Goal: Task Accomplishment & Management: Manage account settings

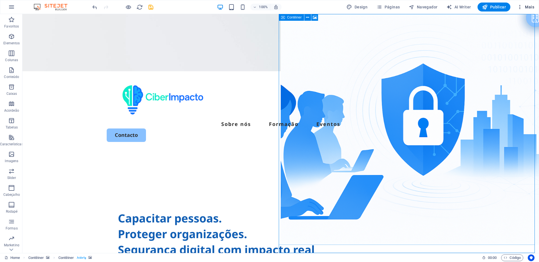
click at [525, 7] on span "Mais" at bounding box center [525, 7] width 17 height 6
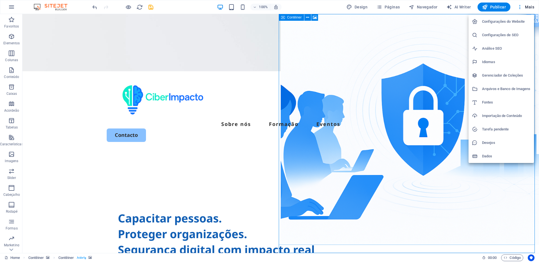
click at [505, 24] on h6 "Configurações do Website" at bounding box center [506, 21] width 49 height 7
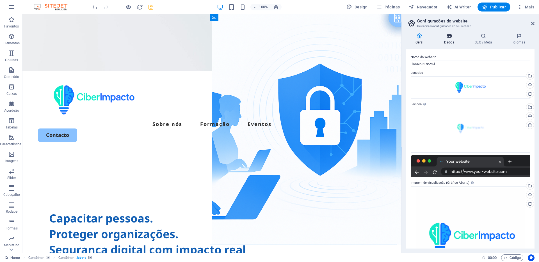
click at [449, 41] on h4 "Dados" at bounding box center [450, 39] width 31 height 12
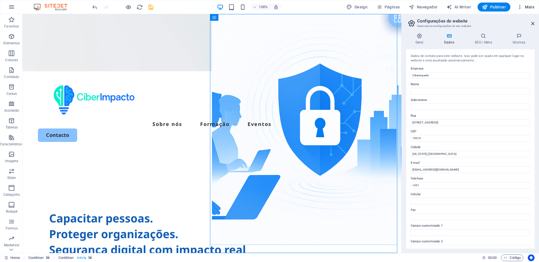
click at [530, 7] on span "Mais" at bounding box center [525, 7] width 17 height 6
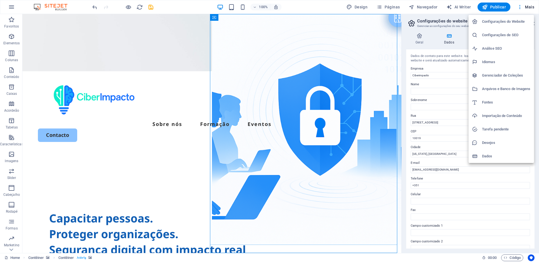
click at [490, 143] on h6 "Desejos" at bounding box center [506, 142] width 49 height 7
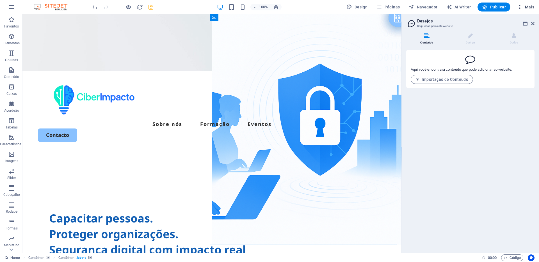
click at [531, 6] on span "Mais" at bounding box center [525, 7] width 17 height 6
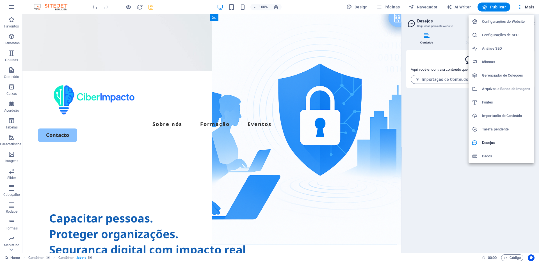
click at [490, 157] on h6 "Dados" at bounding box center [506, 156] width 49 height 7
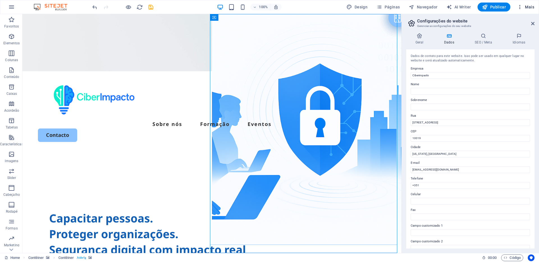
click at [532, 8] on span "Mais" at bounding box center [525, 7] width 17 height 6
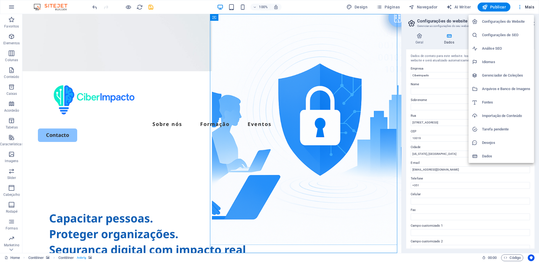
click at [490, 113] on h6 "Importação de Conteúdo" at bounding box center [506, 116] width 49 height 7
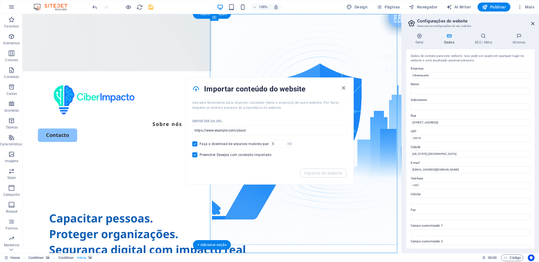
drag, startPoint x: 464, startPoint y: 136, endPoint x: 388, endPoint y: 120, distance: 77.6
drag, startPoint x: 462, startPoint y: 136, endPoint x: 399, endPoint y: 124, distance: 64.1
click at [426, 122] on input "[STREET_ADDRESS]" at bounding box center [470, 122] width 119 height 7
click at [430, 122] on input "[STREET_ADDRESS]" at bounding box center [470, 122] width 119 height 7
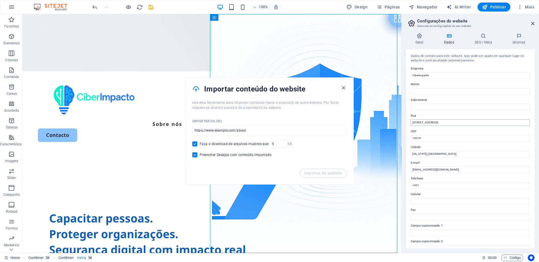
click at [430, 122] on input "[STREET_ADDRESS]" at bounding box center [470, 122] width 119 height 7
click at [451, 38] on icon at bounding box center [449, 36] width 28 height 6
click at [528, 6] on span "Mais" at bounding box center [525, 7] width 17 height 6
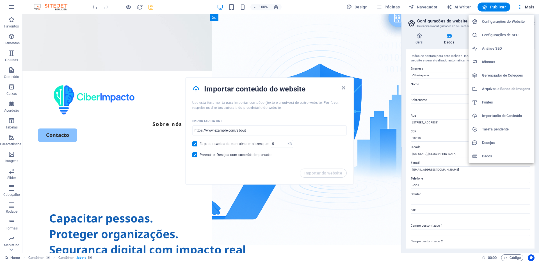
click at [517, 22] on h6 "Configurações do Website" at bounding box center [506, 21] width 49 height 7
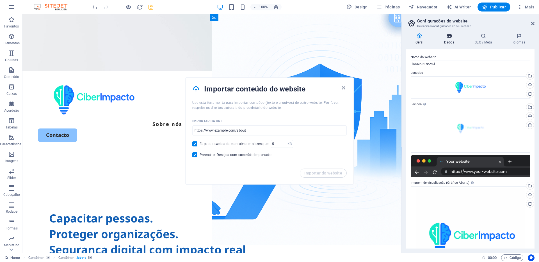
click at [448, 39] on h4 "Dados" at bounding box center [450, 39] width 31 height 12
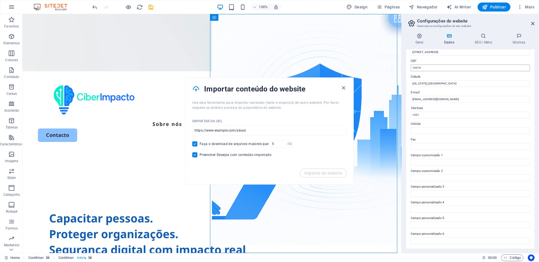
scroll to position [60, 0]
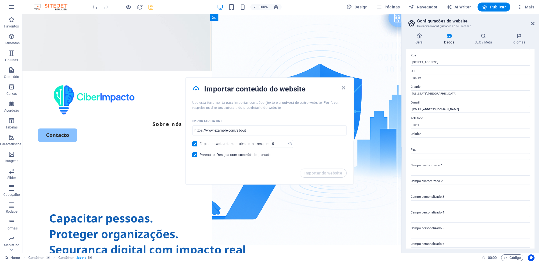
click at [426, 74] on label "CEP" at bounding box center [470, 71] width 119 height 7
click at [426, 75] on input "10019" at bounding box center [470, 78] width 119 height 7
click at [429, 65] on input "[STREET_ADDRESS]" at bounding box center [470, 62] width 119 height 7
click at [431, 63] on input "[STREET_ADDRESS]" at bounding box center [470, 62] width 119 height 7
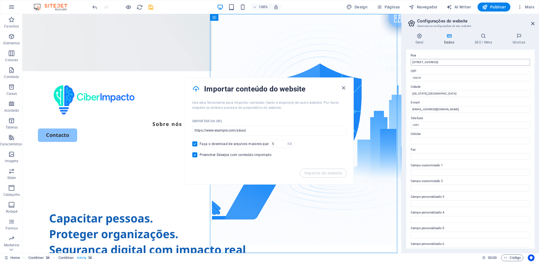
click at [431, 63] on input "[STREET_ADDRESS]" at bounding box center [470, 62] width 119 height 7
click at [457, 61] on input "[STREET_ADDRESS]" at bounding box center [470, 62] width 119 height 7
drag, startPoint x: 531, startPoint y: 24, endPoint x: 496, endPoint y: 10, distance: 37.8
click at [531, 24] on icon at bounding box center [532, 23] width 3 height 4
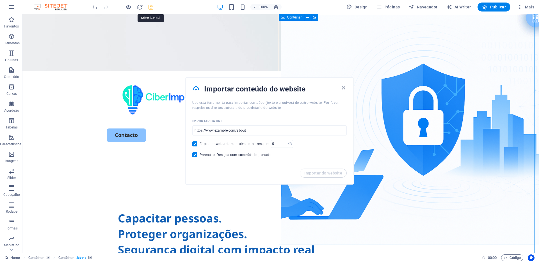
click at [150, 8] on icon "save" at bounding box center [151, 7] width 6 height 6
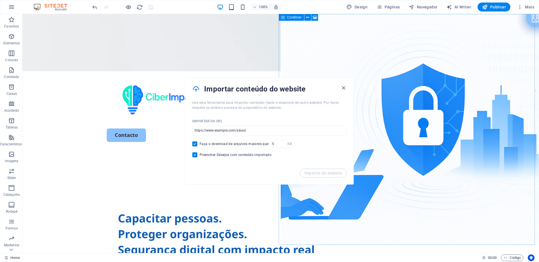
click at [41, 7] on img at bounding box center [53, 7] width 42 height 7
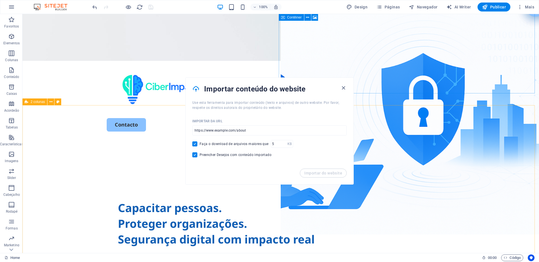
scroll to position [0, 0]
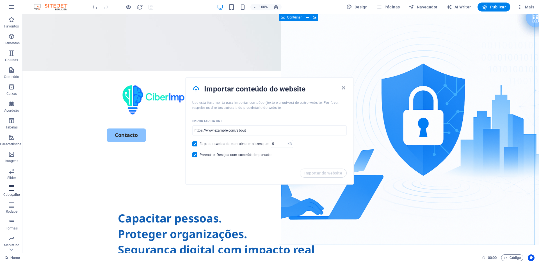
click at [8, 191] on icon "button" at bounding box center [11, 188] width 7 height 7
click at [12, 189] on icon "button" at bounding box center [11, 188] width 7 height 7
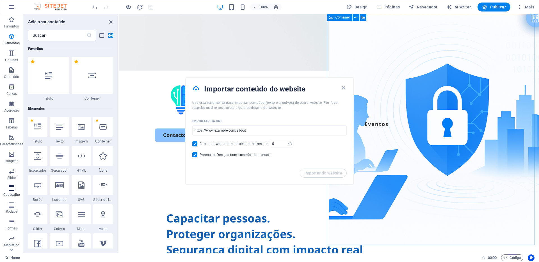
scroll to position [3379, 0]
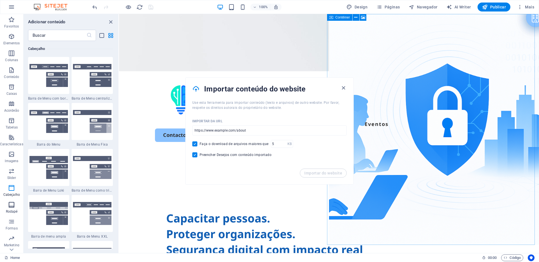
click at [15, 208] on span "Rodapé" at bounding box center [11, 207] width 23 height 13
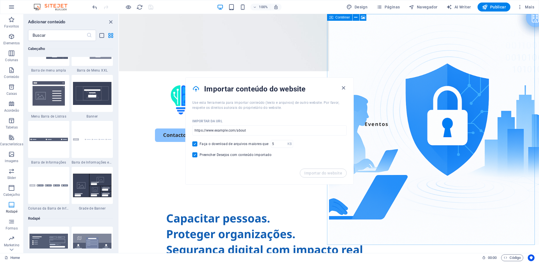
scroll to position [3715, 0]
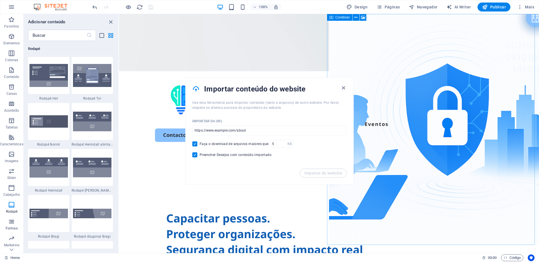
click at [15, 218] on icon "button" at bounding box center [11, 221] width 7 height 7
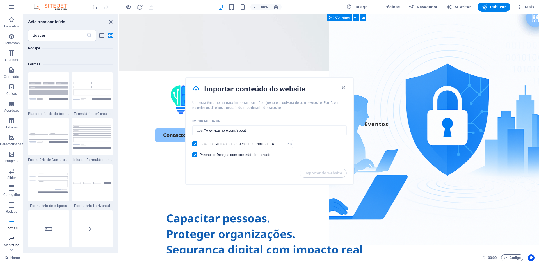
scroll to position [4097, 0]
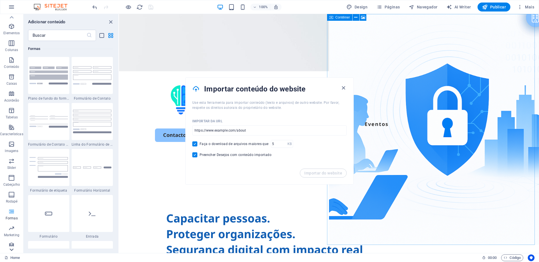
click at [13, 21] on icon at bounding box center [12, 17] width 8 height 8
click at [13, 241] on icon "button" at bounding box center [11, 242] width 7 height 7
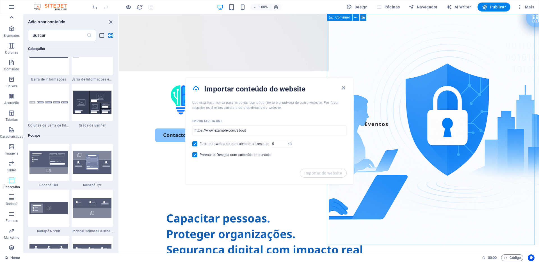
scroll to position [0, 0]
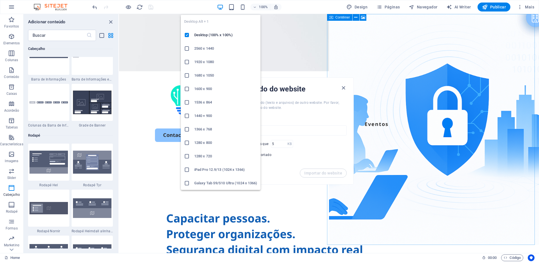
click at [219, 6] on icon "button" at bounding box center [220, 7] width 6 height 6
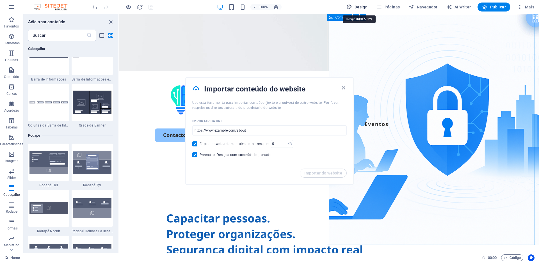
click at [360, 4] on span "Design" at bounding box center [356, 7] width 21 height 6
select select "px"
select select "500"
select select "px"
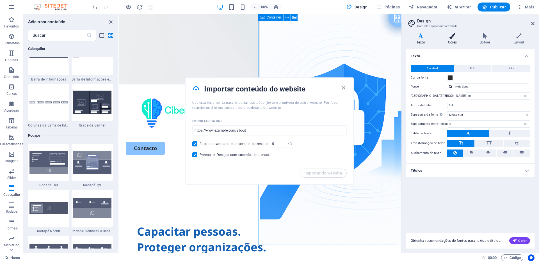
click at [453, 38] on icon at bounding box center [453, 36] width 30 height 6
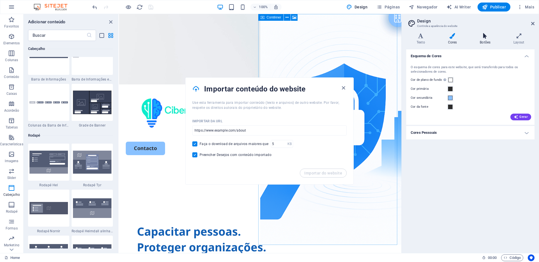
click at [484, 40] on h4 "Botões" at bounding box center [486, 39] width 34 height 12
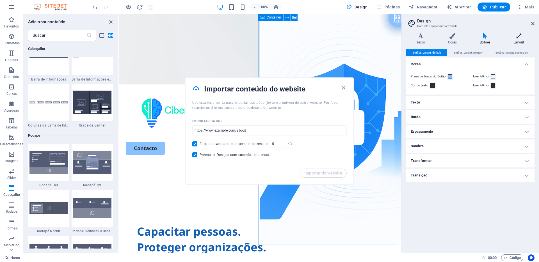
click at [521, 38] on icon at bounding box center [518, 36] width 31 height 6
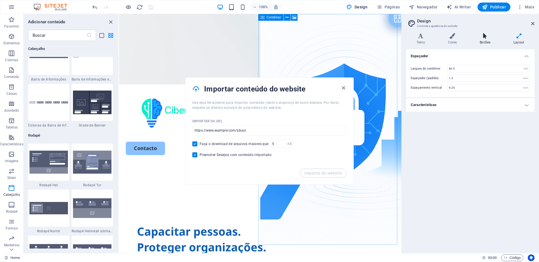
click at [487, 39] on h4 "Botões" at bounding box center [486, 39] width 34 height 12
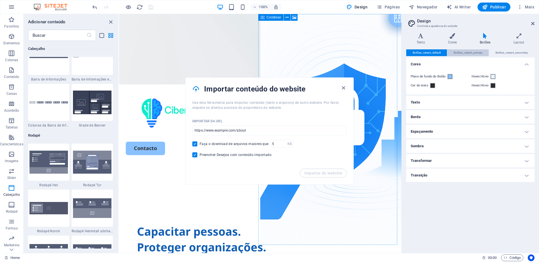
click at [471, 52] on span "Botões_variant_primary" at bounding box center [468, 52] width 29 height 7
click at [501, 52] on span "Botões_variant_secondary" at bounding box center [511, 52] width 33 height 7
click at [433, 54] on span "Botões_variant_default" at bounding box center [427, 52] width 28 height 7
click at [533, 24] on icon at bounding box center [532, 23] width 3 height 4
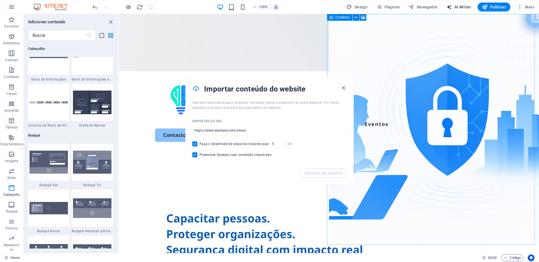
click at [462, 8] on span "AI Writer" at bounding box center [458, 7] width 24 height 6
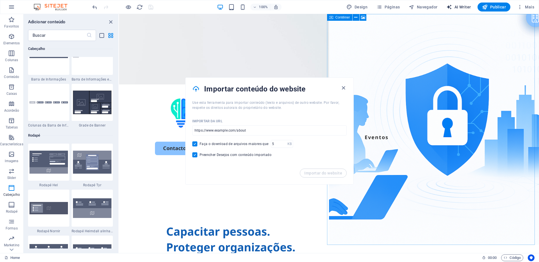
select select "English"
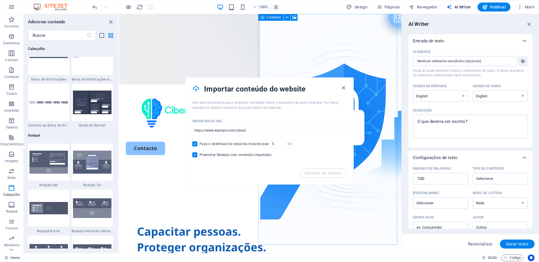
scroll to position [62, 0]
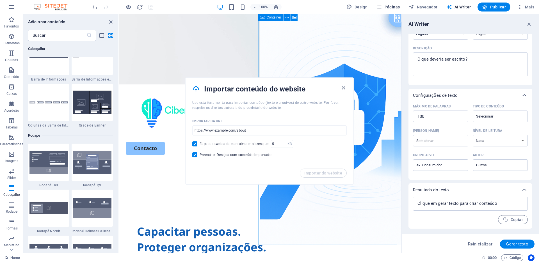
click at [391, 9] on span "Páginas" at bounding box center [387, 7] width 23 height 6
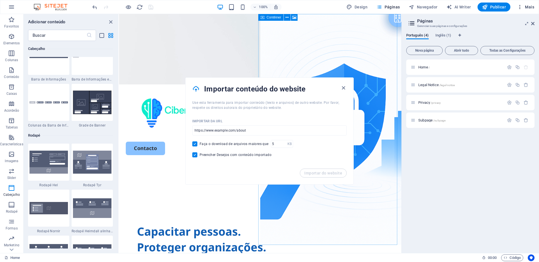
click at [528, 6] on span "Mais" at bounding box center [525, 7] width 17 height 6
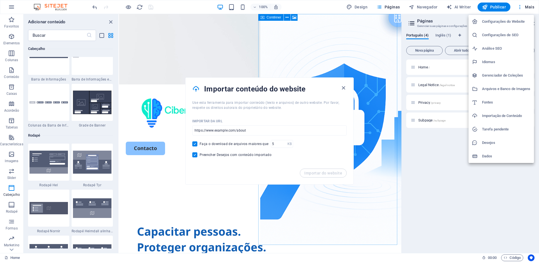
click at [487, 155] on h6 "Dados" at bounding box center [506, 156] width 49 height 7
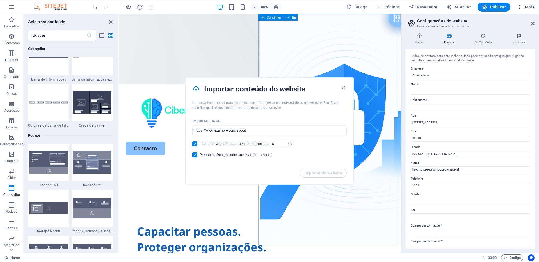
click at [530, 10] on button "Mais" at bounding box center [526, 7] width 22 height 9
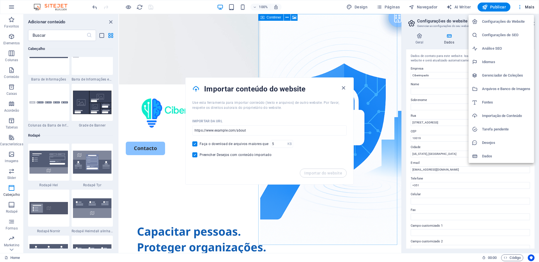
click at [516, 22] on h6 "Configurações do Website" at bounding box center [506, 21] width 49 height 7
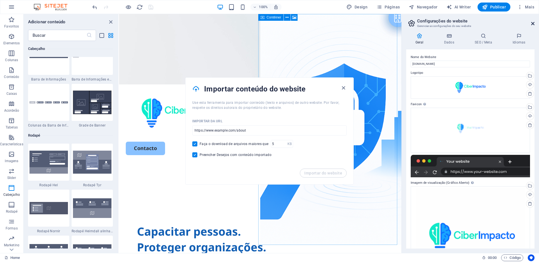
click at [532, 24] on icon at bounding box center [532, 23] width 3 height 4
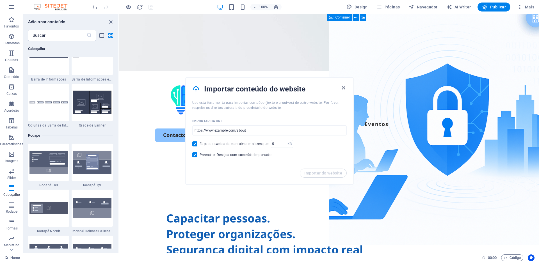
click at [342, 87] on icon "button" at bounding box center [343, 88] width 6 height 6
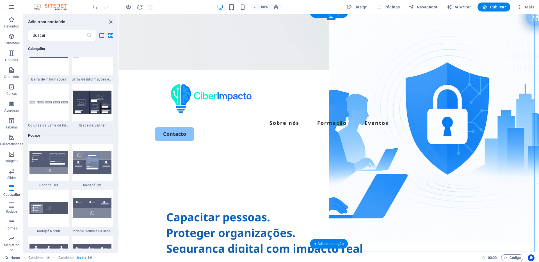
scroll to position [0, 0]
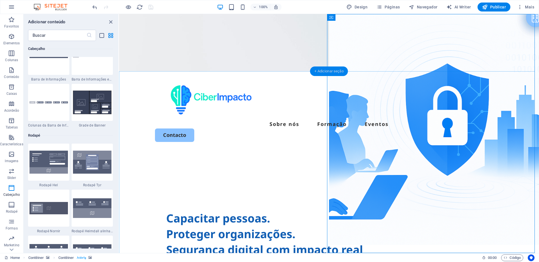
click at [317, 68] on div "+ Adicionar seção" at bounding box center [329, 72] width 38 height 10
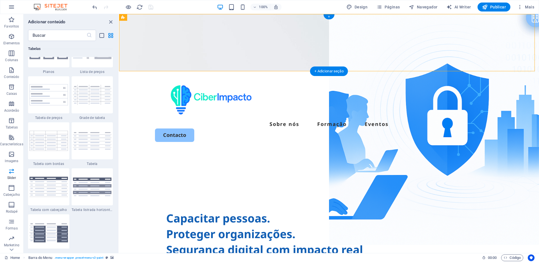
scroll to position [982, 0]
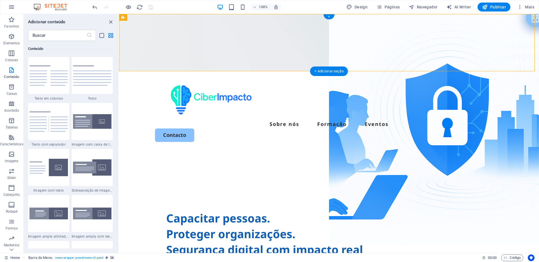
click at [143, 20] on figure at bounding box center [329, 42] width 420 height 57
click at [170, 17] on icon at bounding box center [169, 18] width 4 height 6
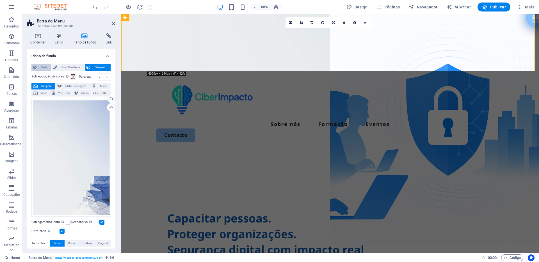
click at [42, 70] on span "Nada" at bounding box center [44, 67] width 12 height 7
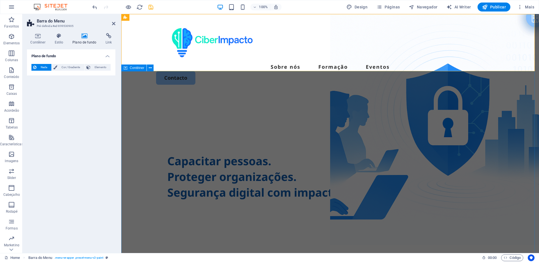
click at [275, 94] on div "Capacitar pessoas. Proteger organizações. Segurança digital com impacto real" at bounding box center [330, 202] width 418 height 216
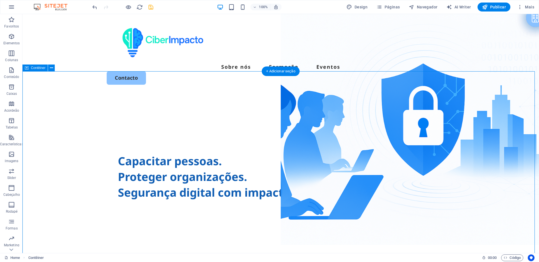
click at [264, 94] on div "Capacitar pessoas. Proteger organizações. Segurança digital com impacto real" at bounding box center [280, 202] width 516 height 216
click at [305, 65] on div "Sobre nós Formação Eventos Contacto" at bounding box center [280, 54] width 516 height 80
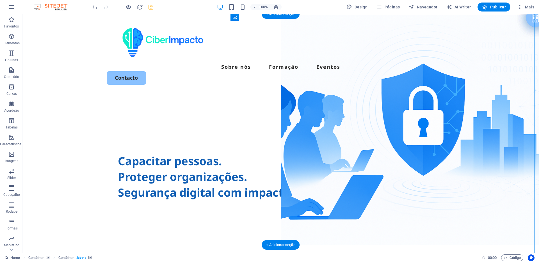
drag, startPoint x: 379, startPoint y: 86, endPoint x: 377, endPoint y: 138, distance: 52.8
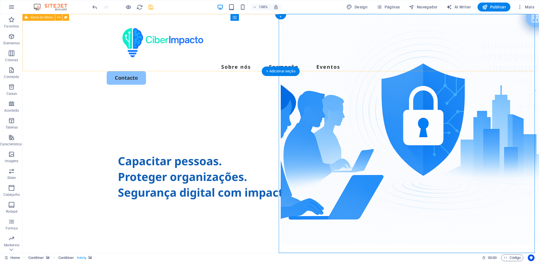
click at [306, 26] on div "Sobre nós Formação Eventos Contacto" at bounding box center [280, 54] width 516 height 80
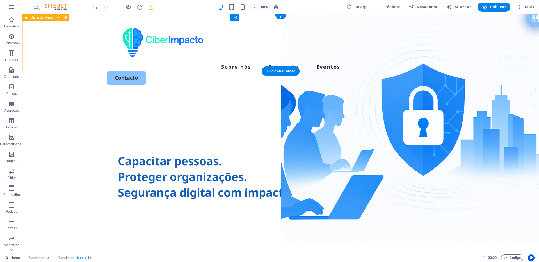
click at [298, 17] on div "Sobre nós Formação Eventos Contacto" at bounding box center [280, 54] width 516 height 80
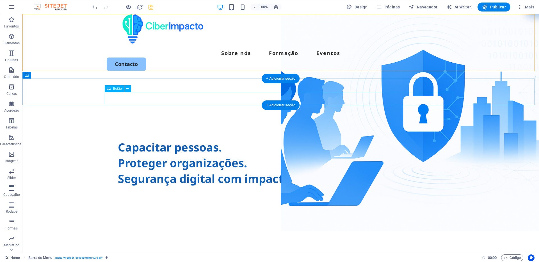
scroll to position [0, 0]
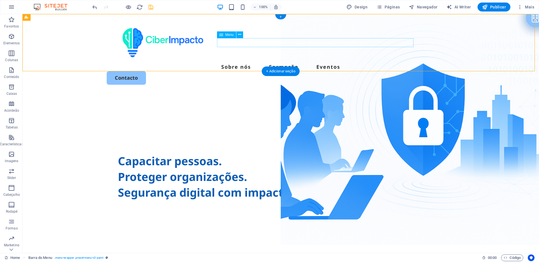
click at [320, 62] on nav "Sobre nós Formação Eventos" at bounding box center [281, 66] width 348 height 9
click at [317, 26] on div "Sobre nós Formação Eventos Contacto" at bounding box center [280, 54] width 516 height 80
click at [333, 59] on div "Sobre nós Formação Eventos Contacto" at bounding box center [280, 54] width 516 height 80
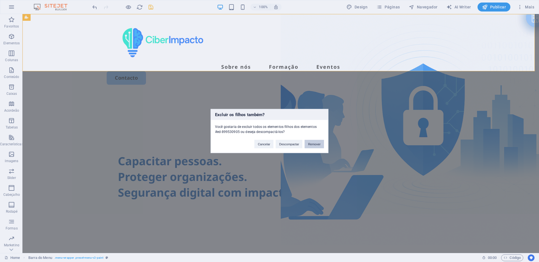
click at [308, 144] on button "Remover" at bounding box center [313, 144] width 19 height 8
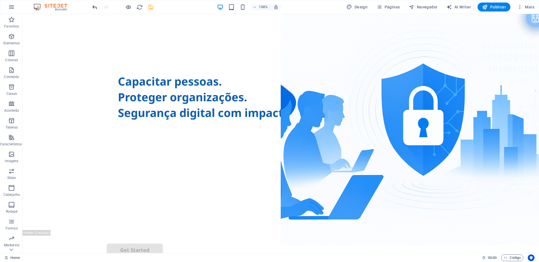
click at [95, 7] on icon "undo" at bounding box center [94, 7] width 6 height 6
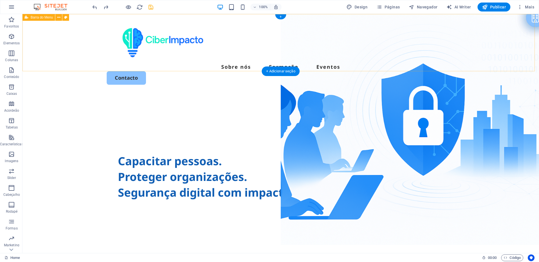
click at [316, 28] on div "Sobre nós Formação Eventos Contacto" at bounding box center [280, 54] width 516 height 80
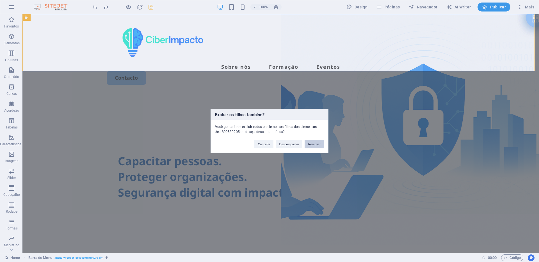
click at [315, 144] on button "Remover" at bounding box center [313, 144] width 19 height 8
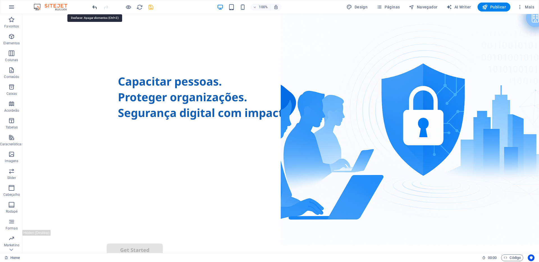
click at [94, 6] on icon "undo" at bounding box center [94, 7] width 6 height 6
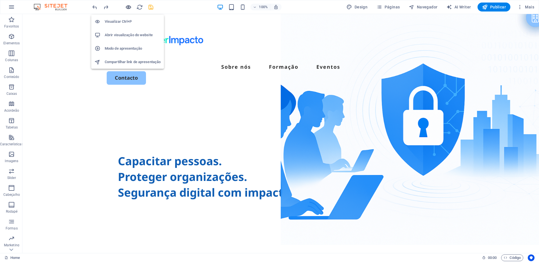
click at [130, 8] on icon "button" at bounding box center [128, 7] width 6 height 6
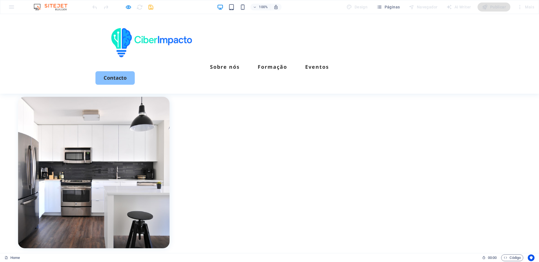
scroll to position [137, 0]
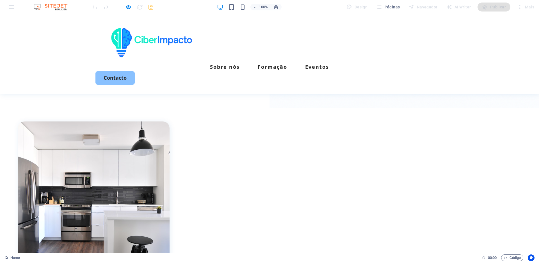
click at [170, 127] on img at bounding box center [94, 198] width 152 height 152
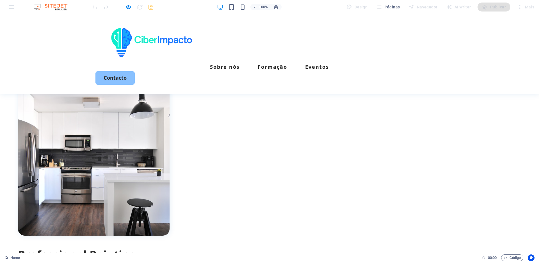
scroll to position [174, 0]
click at [259, 123] on div "Professional Painting Services Available Now! Lorem ipsum dolor sit amet, conse…" at bounding box center [269, 230] width 539 height 348
click at [170, 247] on h2 "Professional Painting Services Available Now!" at bounding box center [94, 262] width 152 height 31
click at [262, 106] on div "Professional Painting Services Available Now! Lorem ipsum dolor sit amet, conse…" at bounding box center [269, 230] width 539 height 348
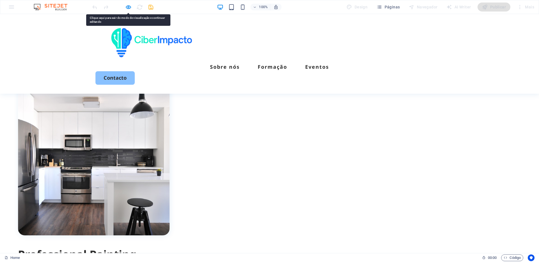
click at [271, 93] on div "Professional Painting Services Available Now! Lorem ipsum dolor sit amet, conse…" at bounding box center [269, 230] width 539 height 348
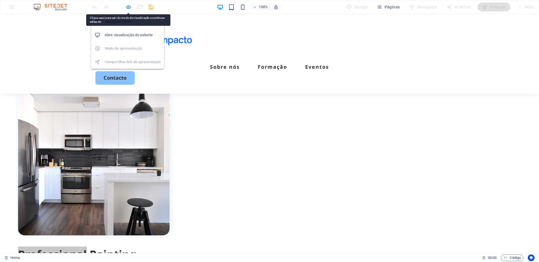
click at [126, 8] on icon "button" at bounding box center [128, 7] width 6 height 6
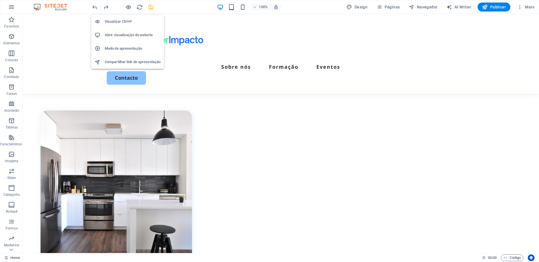
click at [130, 36] on h6 "Abrir visualização do website" at bounding box center [133, 35] width 56 height 7
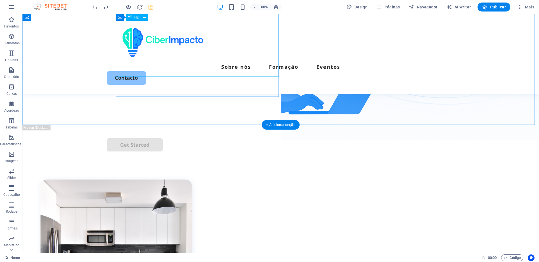
scroll to position [0, 0]
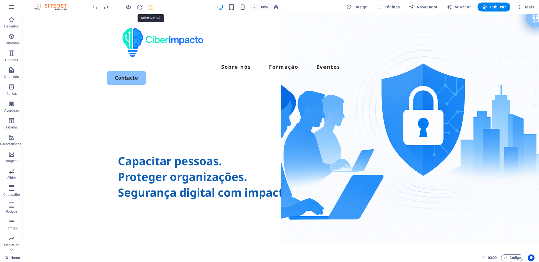
click at [152, 7] on icon "save" at bounding box center [151, 7] width 6 height 6
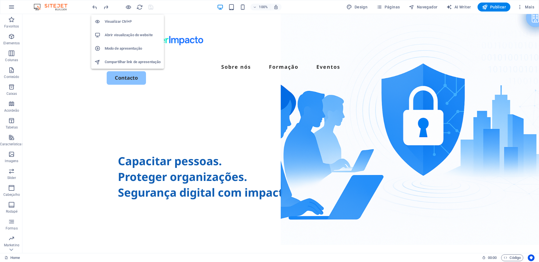
click at [127, 36] on h6 "Abrir visualização do website" at bounding box center [133, 35] width 56 height 7
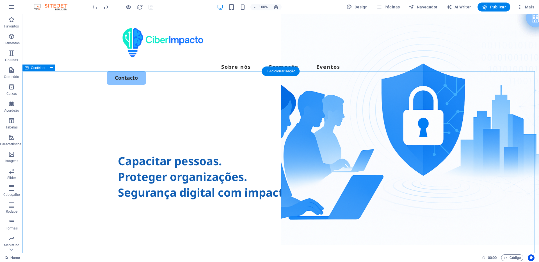
scroll to position [183, 0]
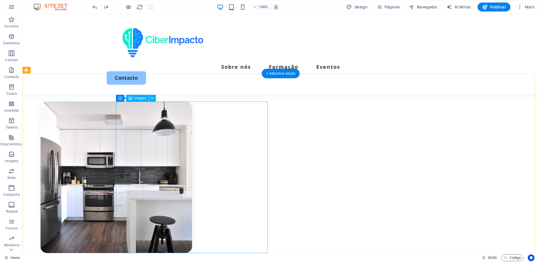
click at [192, 124] on figure at bounding box center [116, 178] width 152 height 152
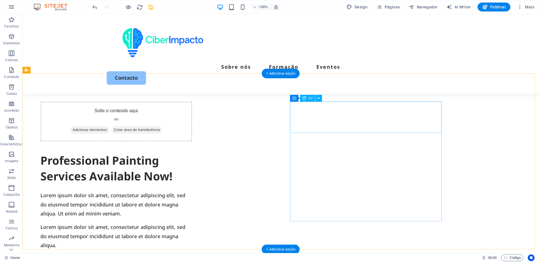
click at [192, 153] on div "Professional Painting Services Available Now!" at bounding box center [116, 168] width 152 height 31
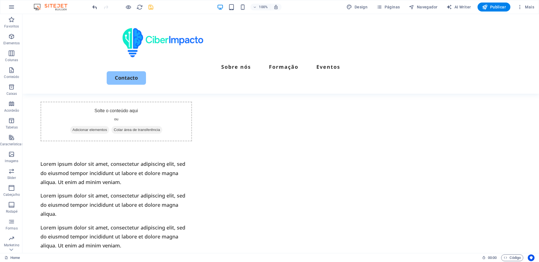
click at [97, 7] on icon "undo" at bounding box center [94, 7] width 6 height 6
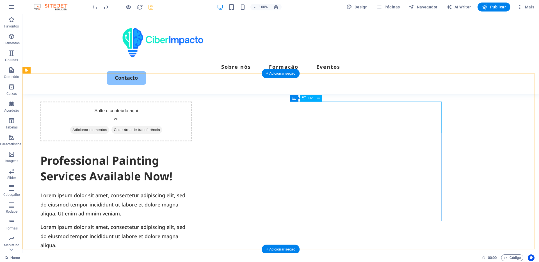
click at [192, 153] on div "Professional Painting Services Available Now!" at bounding box center [116, 168] width 152 height 31
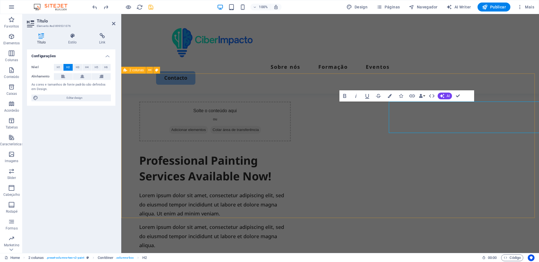
click at [312, 114] on div "Solte o conteúdo aqui ou Adicionar elementos Colar área de transferência Profes…" at bounding box center [330, 192] width 418 height 236
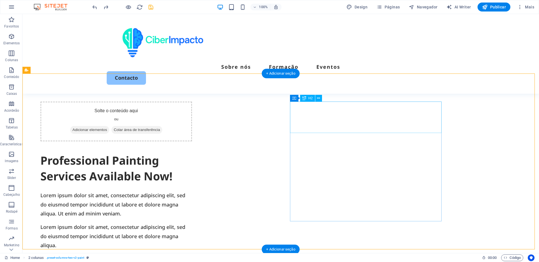
click at [192, 153] on div "Professional Painting Services Available Now!" at bounding box center [116, 168] width 152 height 31
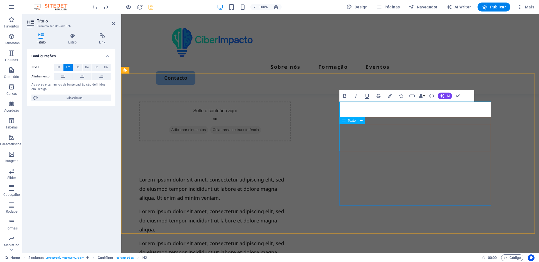
click at [291, 175] on div "Lorem ipsum dolor sit amet, consectetur adipiscing elit, sed do eiusmod tempor …" at bounding box center [215, 188] width 152 height 27
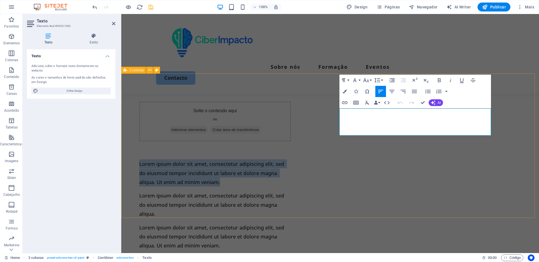
drag, startPoint x: 404, startPoint y: 133, endPoint x: 329, endPoint y: 115, distance: 77.0
click at [329, 115] on div "Solte o conteúdo aqui ou Adicionar elementos Colar área de transferência Lorem …" at bounding box center [330, 176] width 418 height 205
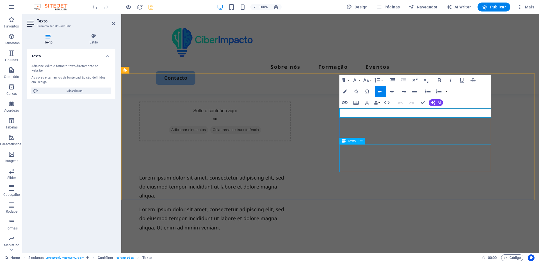
click at [291, 205] on div "Lorem ipsum dolor sit amet, consectetur adipiscing elit, sed do eiusmod tempor …" at bounding box center [215, 218] width 152 height 27
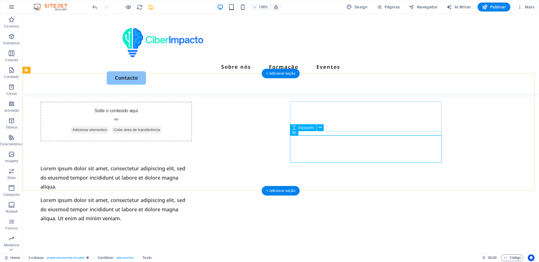
click at [192, 191] on div at bounding box center [116, 193] width 152 height 4
click at [192, 164] on div "Lorem ipsum dolor sit amet, consectetur adipiscing elit, sed do eiusmod tempor …" at bounding box center [116, 177] width 152 height 27
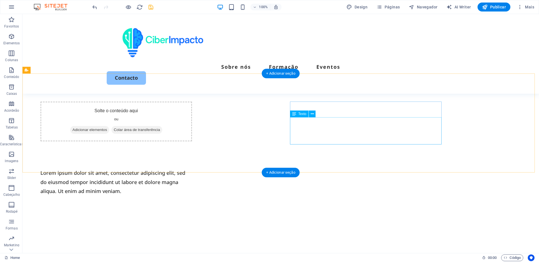
click at [192, 168] on div "Lorem ipsum dolor sit amet, consectetur adipiscing elit, sed do eiusmod tempor …" at bounding box center [116, 181] width 152 height 27
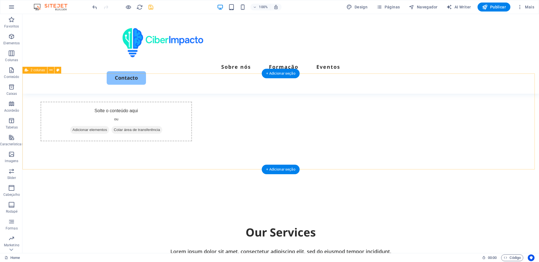
click at [361, 143] on div "Solte o conteúdo aqui ou Adicionar elementos Colar área de transferência" at bounding box center [280, 135] width 516 height 123
click at [192, 111] on div "Solte o conteúdo aqui ou Adicionar elementos Colar área de transferência" at bounding box center [116, 122] width 152 height 40
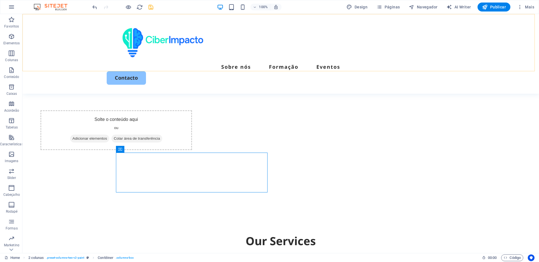
scroll to position [0, 0]
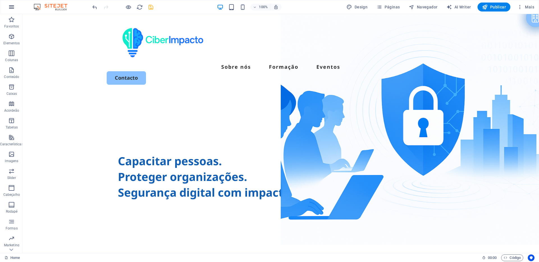
click at [8, 5] on icon "button" at bounding box center [11, 7] width 7 height 7
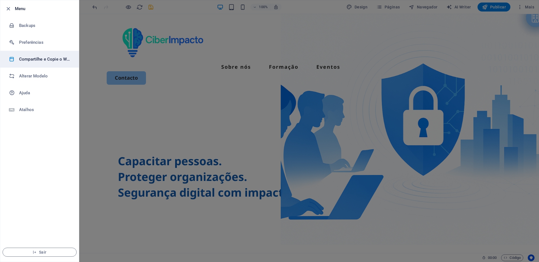
click at [43, 61] on h6 "Compartilhe e Copie o Website" at bounding box center [45, 59] width 52 height 7
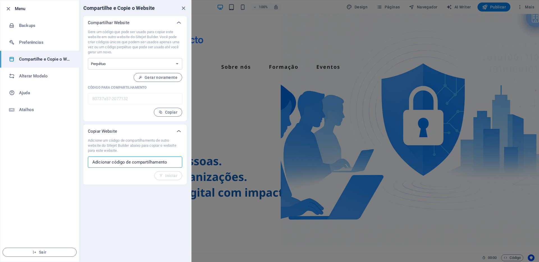
drag, startPoint x: 168, startPoint y: 163, endPoint x: 79, endPoint y: 162, distance: 88.4
click at [79, 162] on div "Compartilhar Website [PERSON_NAME] um código que pode ser usado para copiar est…" at bounding box center [135, 100] width 112 height 169
click at [152, 164] on input "text" at bounding box center [135, 162] width 94 height 11
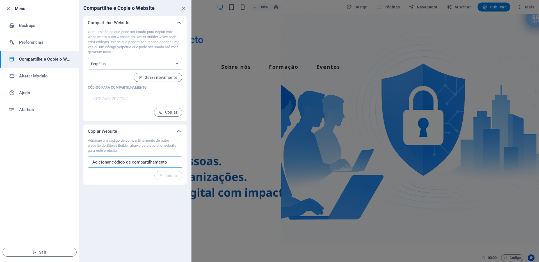
click at [164, 164] on input "text" at bounding box center [135, 162] width 94 height 11
drag, startPoint x: 169, startPoint y: 163, endPoint x: 70, endPoint y: 160, distance: 98.5
click at [70, 160] on div "Menu Backups Preferências Compartilhe e Copie o Website Alterar Modelo Ajuda At…" at bounding box center [95, 131] width 191 height 262
paste input "file:///Users/utilizador/Downloads/ciberimpacto-demo.html"
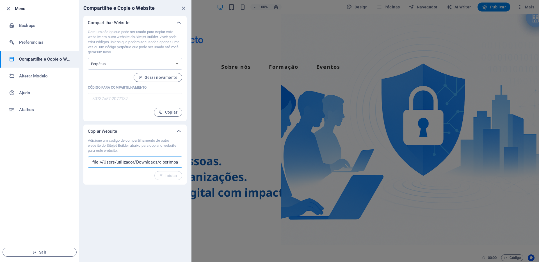
scroll to position [0, 28]
type input "file:///Users/utilizador/Downloads/ciberimpacto-demo.html"
click at [167, 175] on span "Iniciar" at bounding box center [168, 175] width 18 height 4
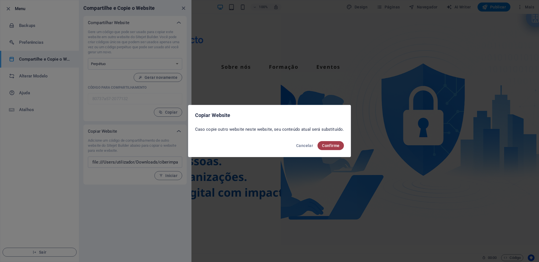
click at [330, 146] on span "Confirme" at bounding box center [330, 145] width 17 height 4
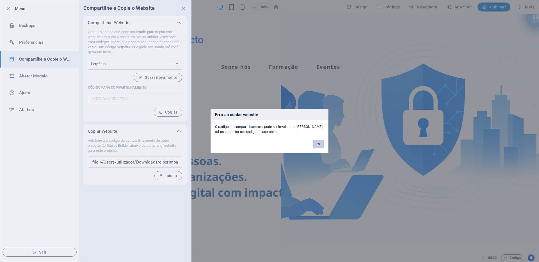
click at [320, 145] on button "Ok" at bounding box center [318, 144] width 11 height 8
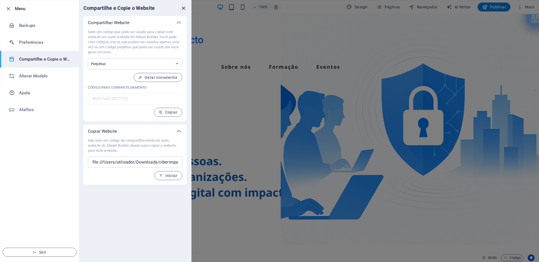
click at [184, 9] on icon "close" at bounding box center [183, 8] width 6 height 6
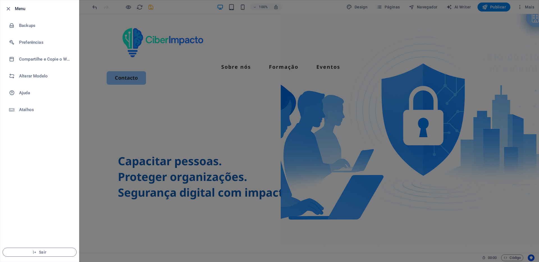
click at [269, 54] on div at bounding box center [269, 131] width 539 height 262
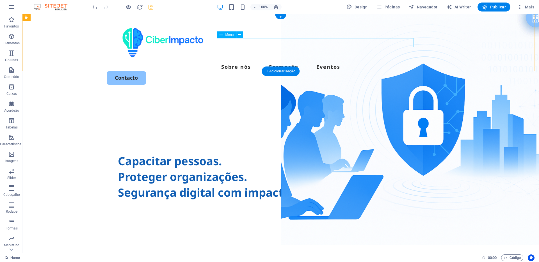
click at [328, 62] on nav "Sobre nós Formação Eventos" at bounding box center [281, 66] width 348 height 9
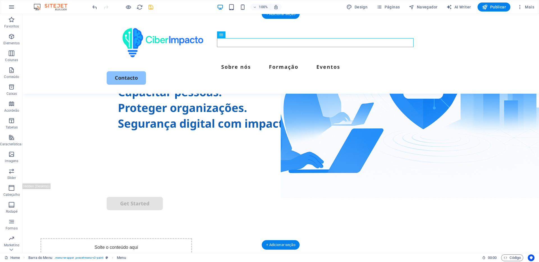
scroll to position [109, 0]
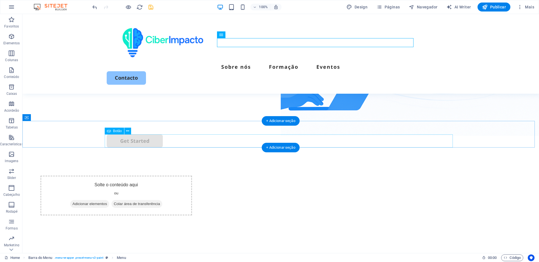
click at [133, 143] on div "Get Started" at bounding box center [281, 140] width 348 height 13
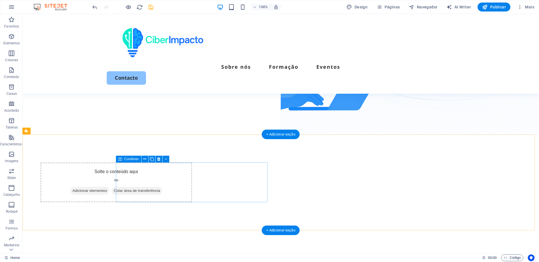
click at [192, 185] on div "Solte o conteúdo aqui ou Adicionar elementos Colar área de transferência" at bounding box center [116, 182] width 152 height 40
click at [192, 174] on div "Solte o conteúdo aqui ou Adicionar elementos Colar área de transferência" at bounding box center [116, 182] width 152 height 40
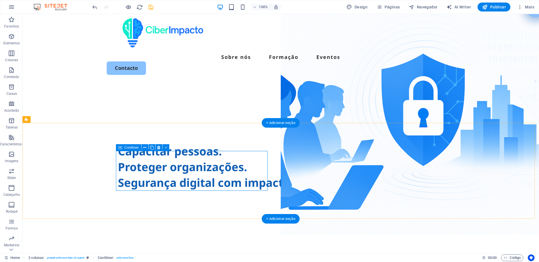
scroll to position [0, 0]
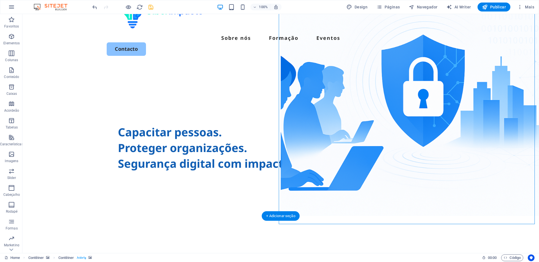
scroll to position [177, 0]
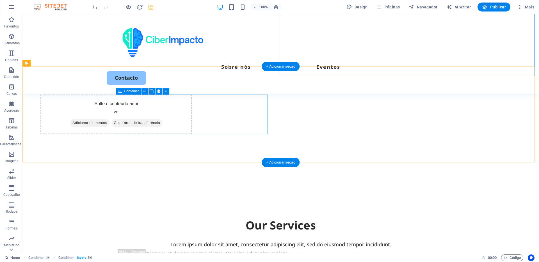
click at [109, 123] on span "Adicionar elementos" at bounding box center [89, 123] width 39 height 8
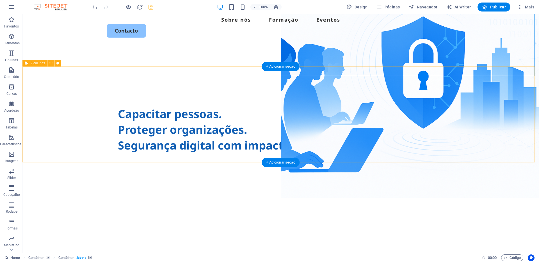
scroll to position [0, 0]
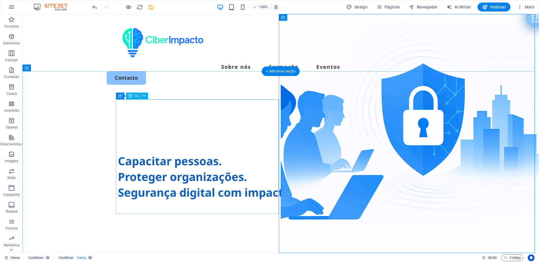
click at [228, 171] on div "Capacitar pessoas. Proteger organizações. Segurança digital com impacto real" at bounding box center [281, 161] width 326 height 79
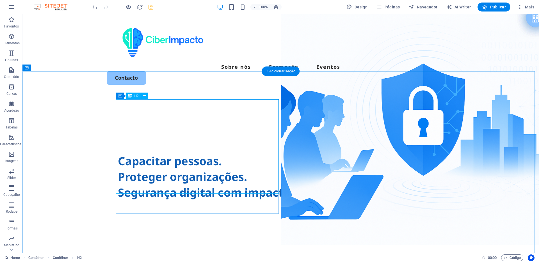
click at [144, 125] on div "Capacitar pessoas. Proteger organizações. Segurança digital com impacto real" at bounding box center [281, 161] width 326 height 79
click at [145, 200] on div at bounding box center [281, 203] width 326 height 7
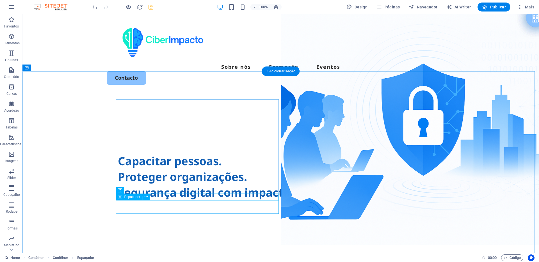
click at [143, 211] on div at bounding box center [281, 213] width 326 height 13
click at [166, 200] on div at bounding box center [281, 203] width 326 height 7
click at [274, 72] on div "+ Adicionar seção" at bounding box center [281, 72] width 38 height 10
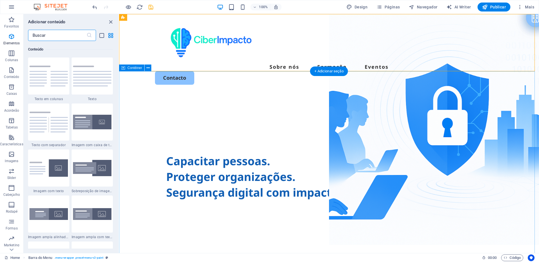
scroll to position [982, 0]
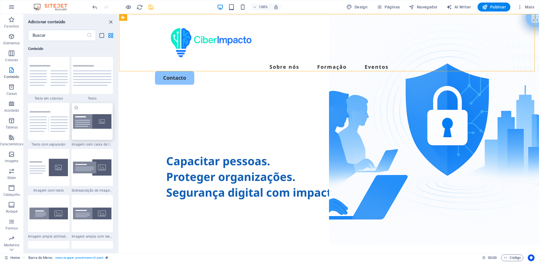
click at [100, 120] on img at bounding box center [92, 121] width 38 height 15
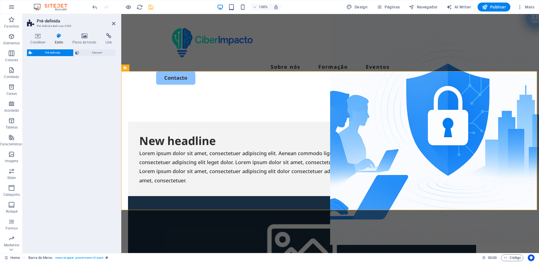
select select "rem"
select select "px"
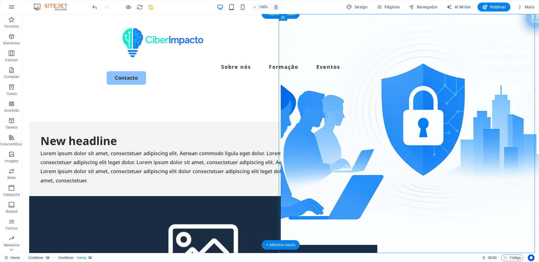
click at [315, 17] on icon at bounding box center [315, 18] width 4 height 6
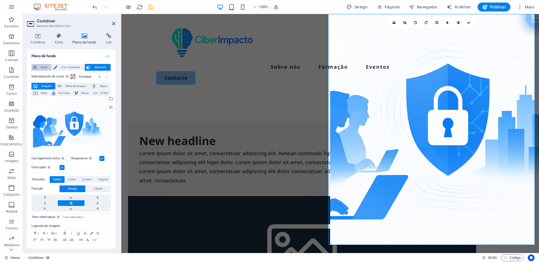
click at [42, 68] on span "Nada" at bounding box center [44, 67] width 12 height 7
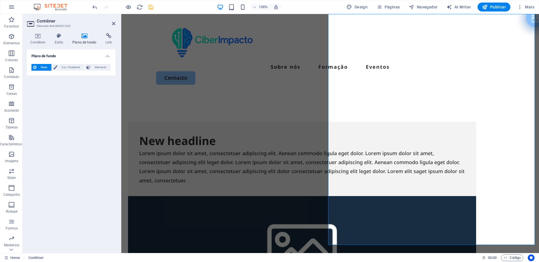
click at [352, 81] on div at bounding box center [434, 133] width 209 height 239
click at [370, 124] on div at bounding box center [434, 133] width 209 height 239
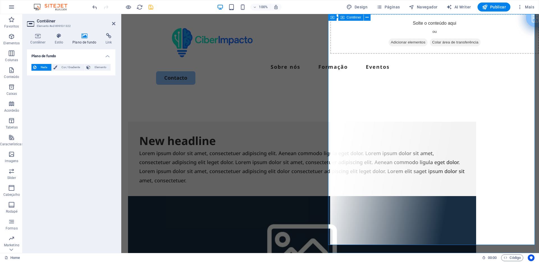
click at [380, 129] on div "Solte o conteúdo aqui ou Adicionar elementos Colar área de transferência" at bounding box center [434, 133] width 209 height 239
click at [306, 94] on div "New headline Lorem ipsum dolor sit amet, consectetuer adipiscing elit. Aenean c…" at bounding box center [330, 230] width 418 height 272
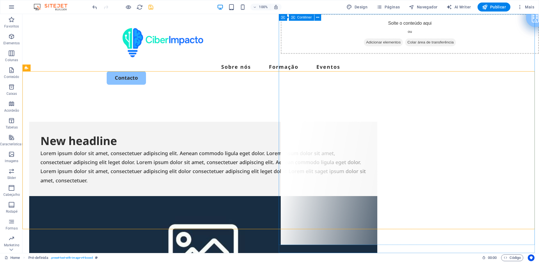
click at [374, 90] on div "Solte o conteúdo aqui ou Adicionar elementos Colar área de transferência" at bounding box center [410, 133] width 258 height 239
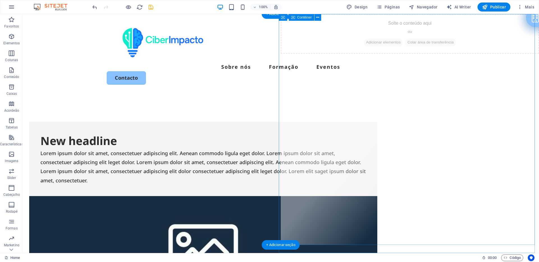
click at [355, 88] on div "Solte o conteúdo aqui ou Adicionar elementos Colar área de transferência" at bounding box center [410, 133] width 258 height 239
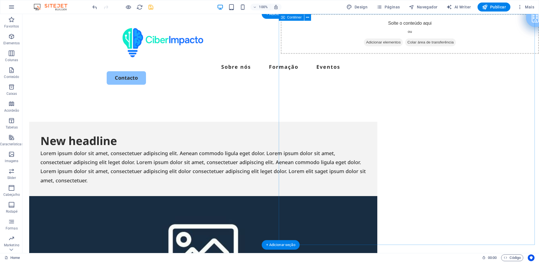
click at [351, 78] on div "Solte o conteúdo aqui ou Adicionar elementos Colar área de transferência" at bounding box center [410, 129] width 258 height 231
click at [272, 122] on div "New headline Lorem ipsum dolor sit amet, consectetuer adipiscing elit. Aenean c…" at bounding box center [203, 159] width 348 height 75
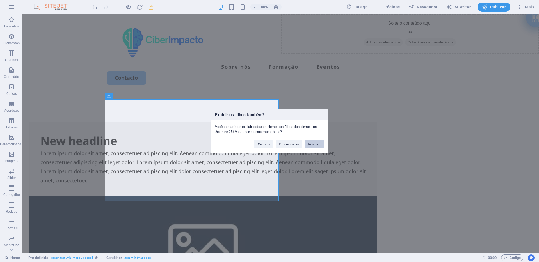
click at [320, 145] on button "Remover" at bounding box center [313, 144] width 19 height 8
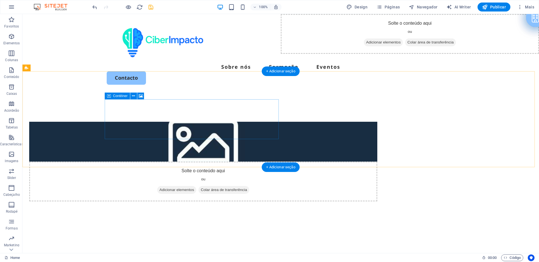
click at [241, 162] on div "Solte o conteúdo aqui ou Adicionar elementos Colar área de transferência" at bounding box center [203, 182] width 348 height 40
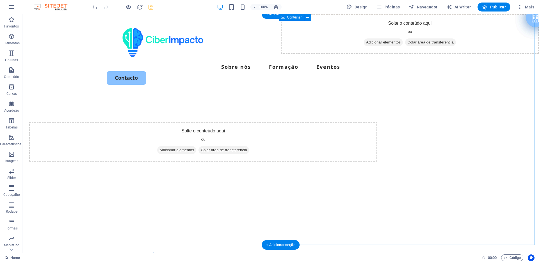
click at [334, 90] on div "Solte o conteúdo aqui ou Adicionar elementos Colar área de transferência" at bounding box center [410, 129] width 258 height 231
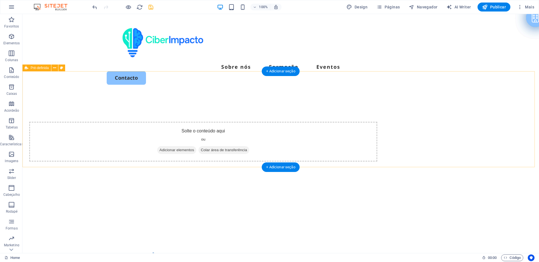
click at [299, 97] on div "Solte o conteúdo aqui ou Adicionar elementos Colar área de transferência" at bounding box center [280, 142] width 516 height 96
click at [281, 72] on div "+ Adicionar seção" at bounding box center [281, 72] width 38 height 10
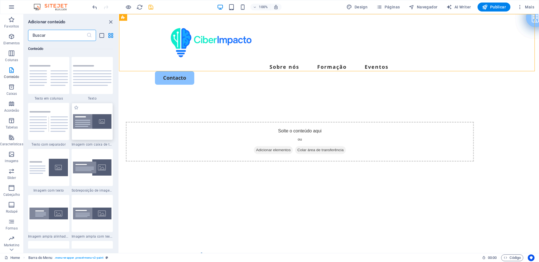
click at [102, 121] on img at bounding box center [92, 121] width 38 height 15
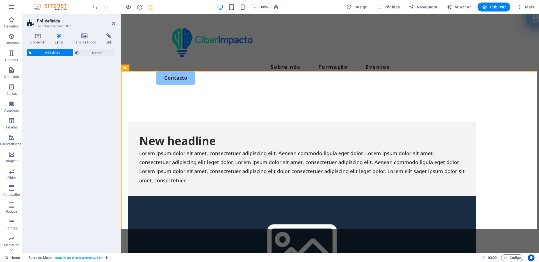
select select "rem"
select select "px"
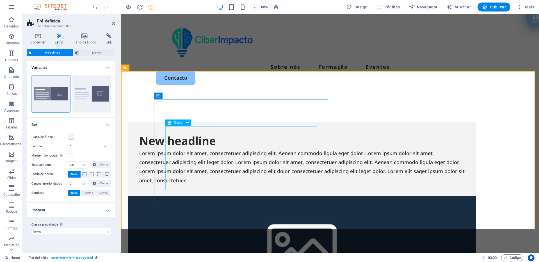
click at [294, 184] on div "Lorem ipsum dolor sit amet, consectetuer adipiscing elit. Aenean commodo ligula…" at bounding box center [302, 167] width 326 height 36
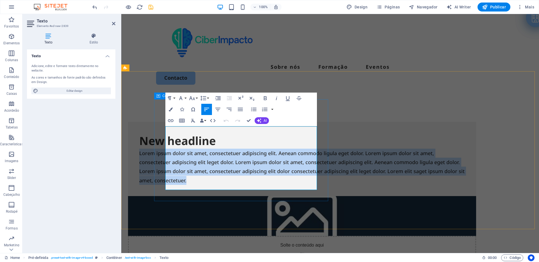
drag, startPoint x: 295, startPoint y: 186, endPoint x: 154, endPoint y: 131, distance: 151.7
click at [154, 131] on div "New headline Lorem ipsum dolor sit amet, consectetuer adipiscing elit. Aenean c…" at bounding box center [302, 159] width 348 height 75
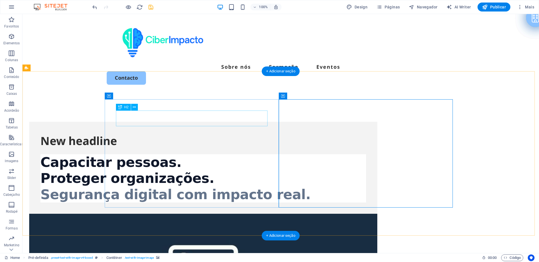
click at [165, 133] on div "New headline" at bounding box center [203, 141] width 326 height 16
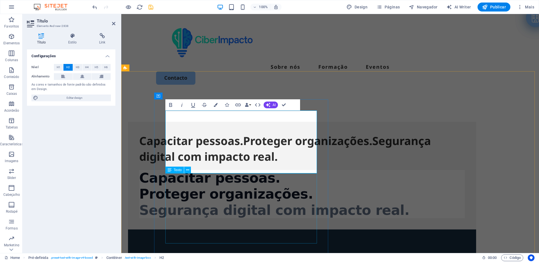
drag, startPoint x: 238, startPoint y: 201, endPoint x: 244, endPoint y: 206, distance: 8.3
click at [238, 201] on div "Capacitar pessoas. Proteger organizações. Segurança digital com impacto real." at bounding box center [302, 194] width 326 height 49
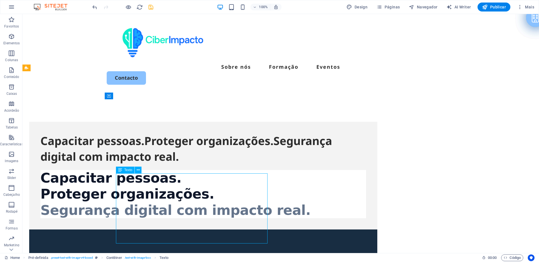
click at [250, 219] on div "Capacitar pessoas. Proteger organizações. Segurança digital com impacto real." at bounding box center [203, 194] width 326 height 49
click at [138, 171] on icon at bounding box center [138, 170] width 3 height 6
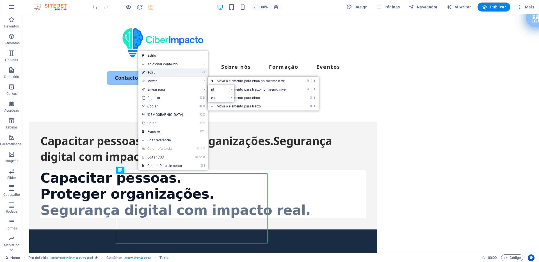
click at [154, 76] on link "⏎ Editar" at bounding box center [162, 72] width 48 height 8
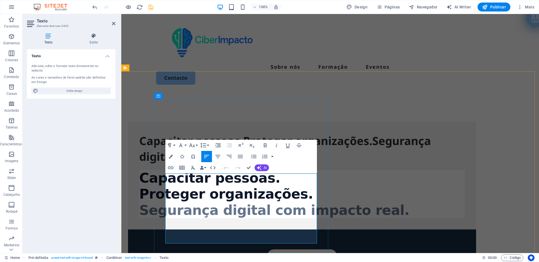
click at [200, 195] on h1 "Capacitar pessoas. Proteger organizações. Segurança digital com impacto real." at bounding box center [302, 194] width 326 height 49
click at [239, 204] on h1 "Capacitar pessoas. Proteger organizações. Segurança digital com impacto real." at bounding box center [302, 194] width 326 height 49
click at [209, 133] on div "Capacitar pessoas.Proteger organizações.Segurança digital com impacto real." at bounding box center [302, 148] width 326 height 31
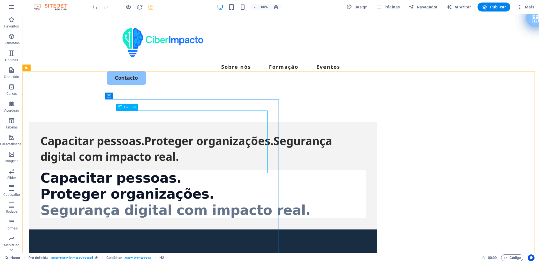
click at [129, 108] on div "H2" at bounding box center [123, 107] width 15 height 7
click at [127, 108] on span "H2" at bounding box center [126, 107] width 4 height 3
click at [134, 107] on icon at bounding box center [134, 107] width 3 height 6
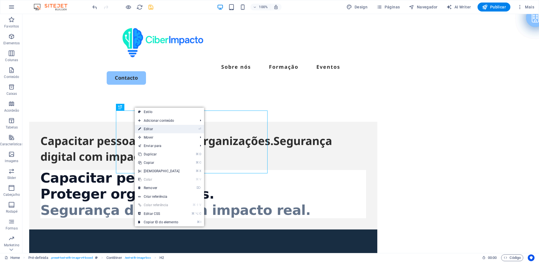
drag, startPoint x: 155, startPoint y: 129, endPoint x: 31, endPoint y: 115, distance: 125.1
click at [155, 129] on link "⏎ Editar" at bounding box center [159, 129] width 48 height 8
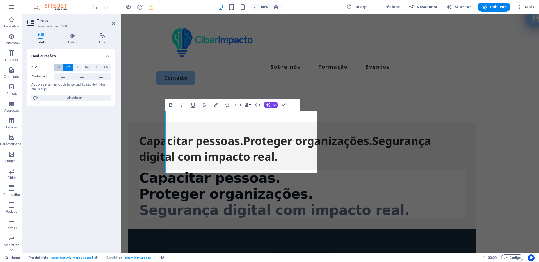
click at [59, 67] on span "H1" at bounding box center [59, 67] width 4 height 7
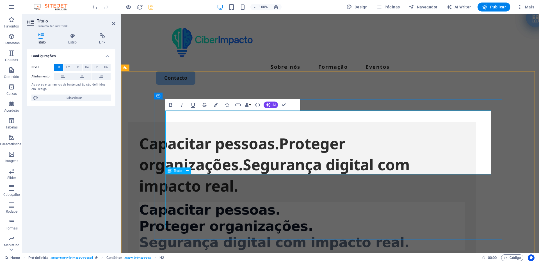
click at [241, 202] on div "Capacitar pessoas. Proteger organizações. Segurança digital com impacto real." at bounding box center [302, 226] width 326 height 49
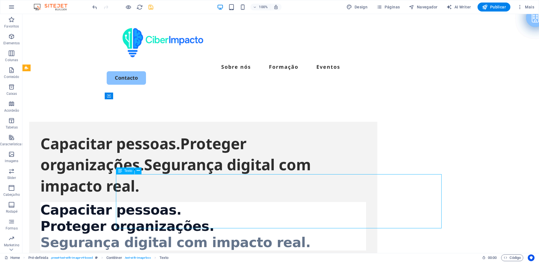
click at [265, 202] on div "Capacitar pessoas. Proteger organizações. Segurança digital com impacto real." at bounding box center [203, 226] width 326 height 49
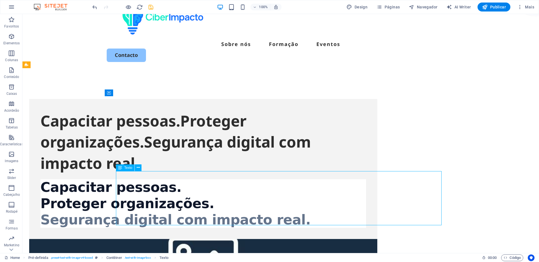
scroll to position [45, 0]
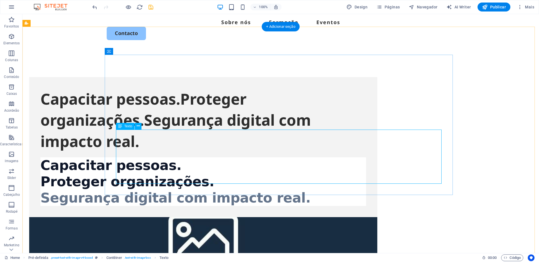
click at [137, 157] on div "Capacitar pessoas. Proteger organizações. Segurança digital com impacto real." at bounding box center [203, 181] width 326 height 49
drag, startPoint x: 347, startPoint y: 175, endPoint x: 117, endPoint y: 153, distance: 231.4
click at [117, 157] on div "Capacitar pessoas. Proteger organizações. Segurança digital com impacto real." at bounding box center [203, 181] width 326 height 49
click at [141, 157] on div "Capacitar pessoas. Proteger organizações. Segurança digital com impacto real." at bounding box center [203, 181] width 326 height 49
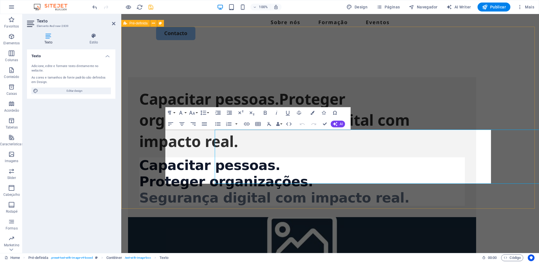
click at [141, 152] on div "Capacitar pessoas.Proteger organizações.Segurança digital com impacto real. Cap…" at bounding box center [330, 187] width 418 height 276
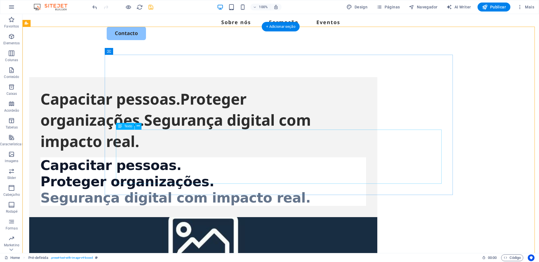
click at [177, 157] on div "Capacitar pessoas. Proteger organizações. Segurança digital com impacto real." at bounding box center [203, 181] width 326 height 49
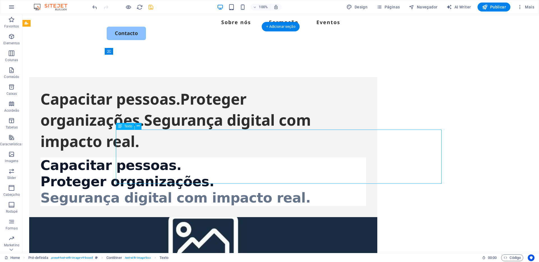
click at [198, 157] on div "Capacitar pessoas. Proteger organizações. Segurança digital com impacto real." at bounding box center [203, 181] width 326 height 49
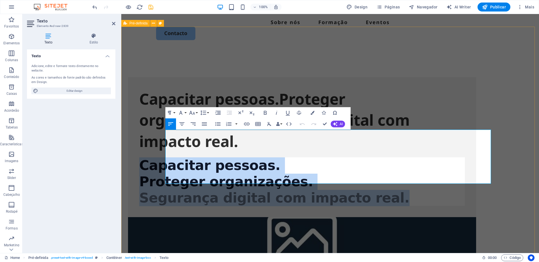
drag, startPoint x: 389, startPoint y: 176, endPoint x: 142, endPoint y: 136, distance: 249.9
click at [142, 136] on div "Capacitar pessoas.Proteger organizações.Segurança digital com impacto real. Cap…" at bounding box center [330, 187] width 418 height 276
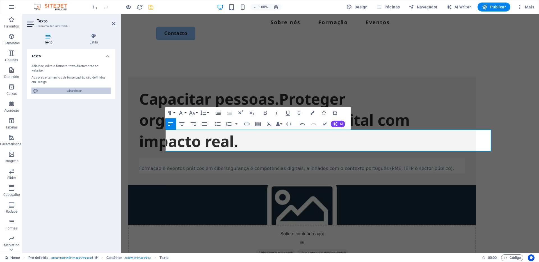
click at [57, 88] on span "Editar design" at bounding box center [74, 91] width 69 height 7
select select "px"
select select "500"
select select "px"
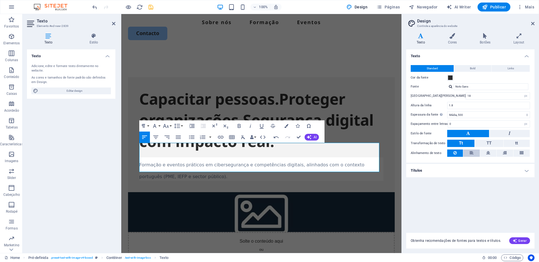
click at [467, 155] on button at bounding box center [471, 153] width 16 height 7
click at [473, 69] on span "Bold" at bounding box center [473, 68] width 6 height 7
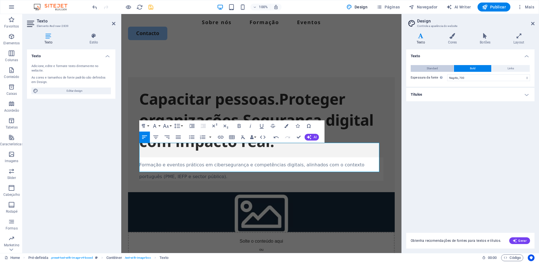
click at [434, 69] on span "Standard" at bounding box center [432, 68] width 11 height 7
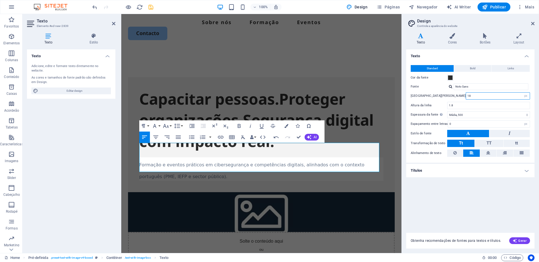
click at [466, 96] on input "18" at bounding box center [498, 96] width 64 height 7
click at [358, 127] on div "Capacitar pessoas.Proteger organizações.Segurança digital com impacto real." at bounding box center [261, 120] width 244 height 64
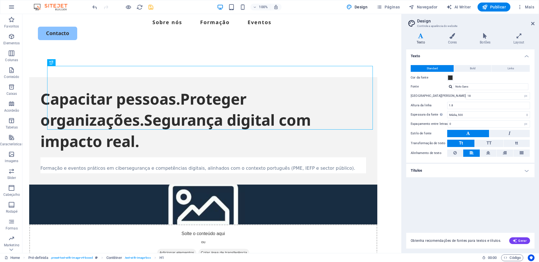
click at [530, 24] on header "Design Controle a aparência do website" at bounding box center [470, 21] width 127 height 15
click at [533, 22] on icon at bounding box center [532, 23] width 3 height 4
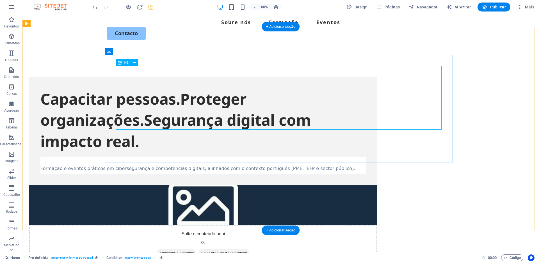
click at [366, 88] on div "Capacitar pessoas.Proteger organizações.Segurança digital com impacto real." at bounding box center [203, 120] width 326 height 64
click at [354, 88] on div "Capacitar pessoas.Proteger organizações.Segurança digital com impacto real." at bounding box center [203, 120] width 326 height 64
click at [258, 118] on div "Capacitar pessoas.Proteger organizações.Segurança digital com impacto real." at bounding box center [203, 120] width 326 height 64
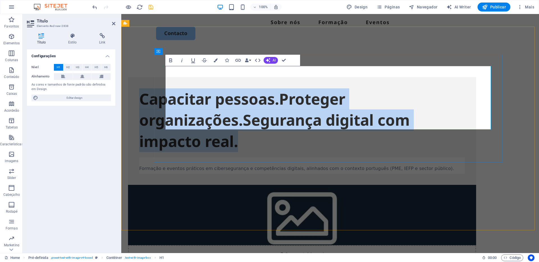
click at [258, 118] on h1 "Capacitar pessoas.Proteger organizações.Segurança digital com impacto real." at bounding box center [302, 120] width 326 height 64
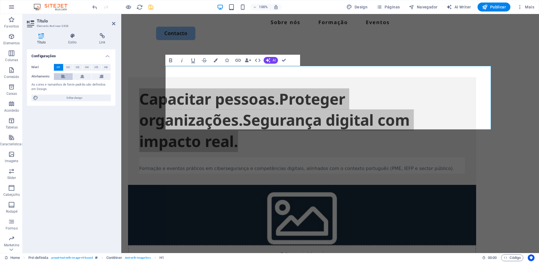
click at [63, 79] on icon at bounding box center [63, 76] width 4 height 7
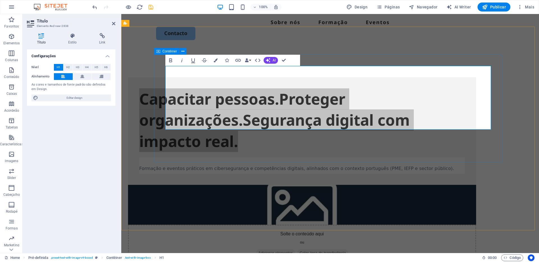
click at [220, 152] on div "Capacitar pessoas.Proteger organizações.Segurança digital com impacto real. For…" at bounding box center [302, 131] width 348 height 108
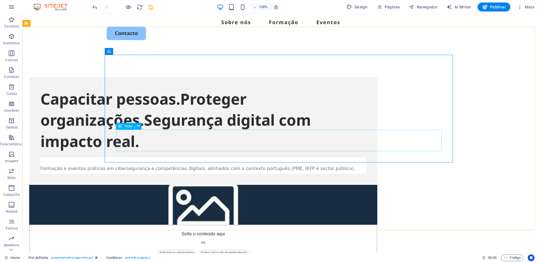
click at [213, 157] on div "Formação e eventos práticos em cibersegurança e competências digitais, alinhado…" at bounding box center [203, 165] width 326 height 16
click at [132, 52] on icon at bounding box center [133, 52] width 3 height 6
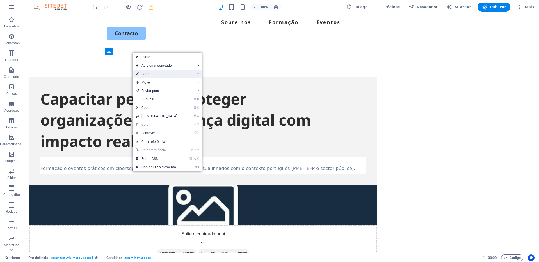
click at [158, 75] on link "⏎ Editar" at bounding box center [156, 74] width 48 height 8
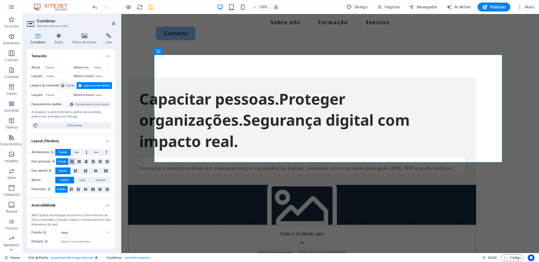
click at [73, 165] on icon at bounding box center [71, 161] width 3 height 7
click at [64, 165] on span "Padrão" at bounding box center [62, 161] width 9 height 7
click at [60, 41] on h4 "Estilo" at bounding box center [60, 39] width 18 height 12
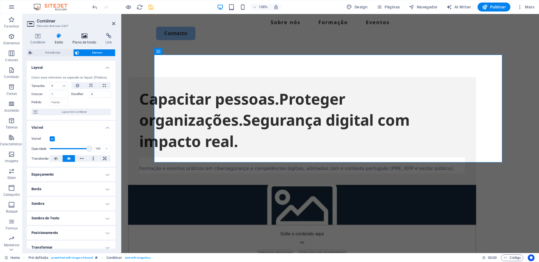
click at [79, 38] on icon at bounding box center [84, 36] width 31 height 6
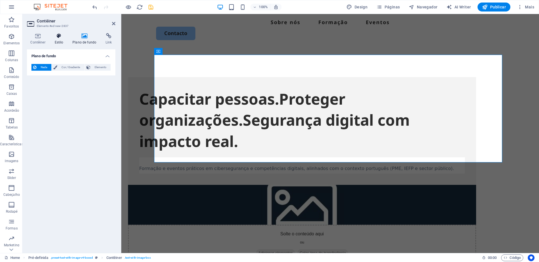
click at [60, 38] on icon at bounding box center [59, 36] width 16 height 6
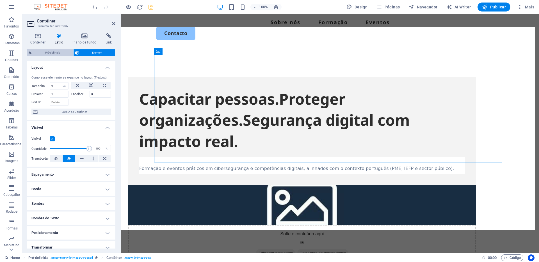
click at [56, 51] on span "Pré-definida" at bounding box center [53, 52] width 38 height 7
select select "rem"
select select "px"
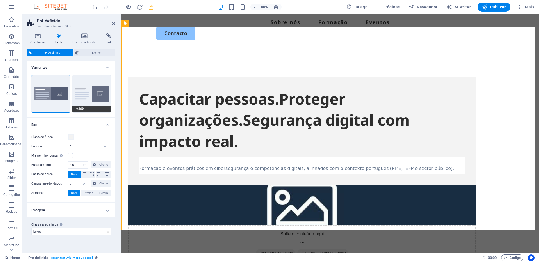
click at [87, 95] on button "Padrão" at bounding box center [91, 93] width 39 height 37
type input "2"
type input "0"
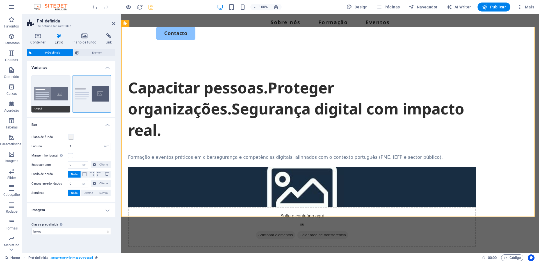
click at [64, 93] on button "Boxed" at bounding box center [50, 93] width 39 height 37
type input "0"
type input "2.5"
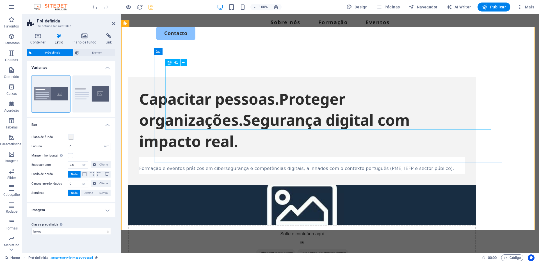
click at [218, 94] on div "Capacitar pessoas.Proteger organizações.Segurança digital com impacto real." at bounding box center [302, 120] width 326 height 64
click at [183, 62] on icon at bounding box center [183, 63] width 3 height 6
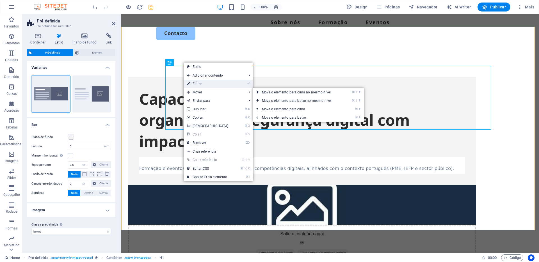
click at [199, 86] on link "⏎ Editar" at bounding box center [208, 84] width 48 height 8
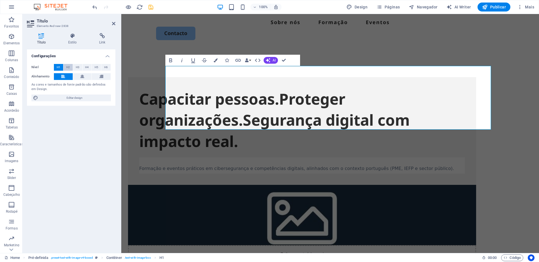
click at [67, 67] on span "H2" at bounding box center [68, 67] width 4 height 7
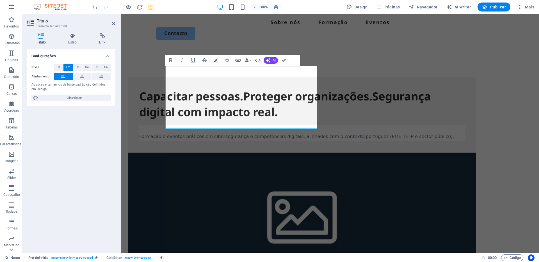
click at [371, 154] on figure at bounding box center [302, 214] width 348 height 123
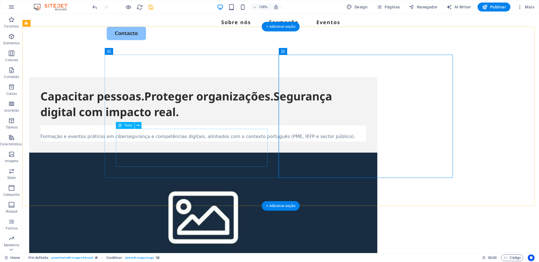
click at [217, 142] on div "Formação e eventos práticos em cibersegurança e competências digitais, alinhado…" at bounding box center [203, 133] width 326 height 16
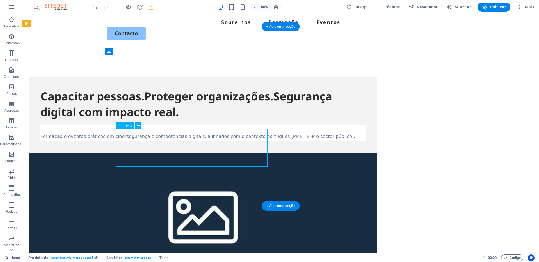
click at [241, 142] on div "Formação e eventos práticos em cibersegurança e competências digitais, alinhado…" at bounding box center [203, 133] width 326 height 16
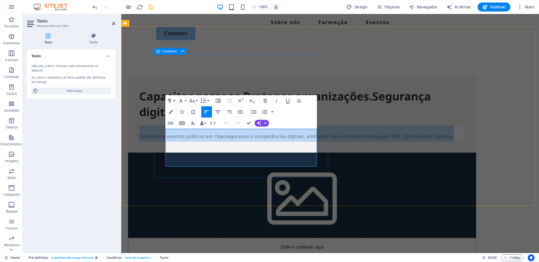
drag, startPoint x: 301, startPoint y: 163, endPoint x: 159, endPoint y: 141, distance: 143.4
click at [160, 141] on div "Capacitar pessoas.Proteger organizações.Segurança digital com impacto real. For…" at bounding box center [302, 115] width 348 height 76
click at [239, 112] on icon "button" at bounding box center [240, 111] width 5 height 3
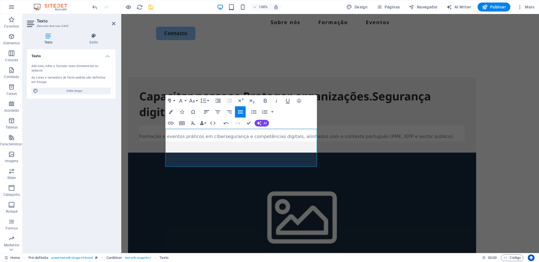
click at [203, 112] on icon "button" at bounding box center [206, 112] width 7 height 7
click at [205, 102] on icon "button" at bounding box center [203, 100] width 7 height 7
click at [212, 121] on link "Single" at bounding box center [211, 120] width 25 height 8
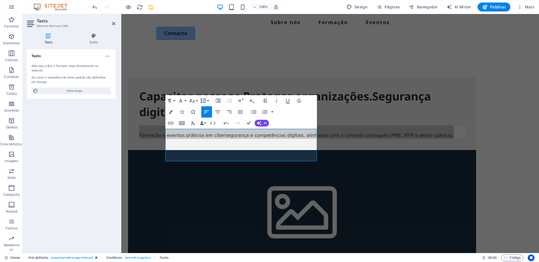
click at [205, 103] on icon "button" at bounding box center [203, 100] width 7 height 7
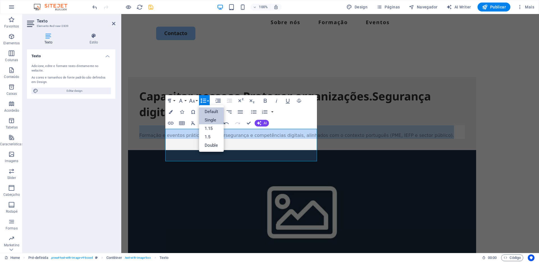
click at [208, 112] on link "Default" at bounding box center [211, 111] width 25 height 8
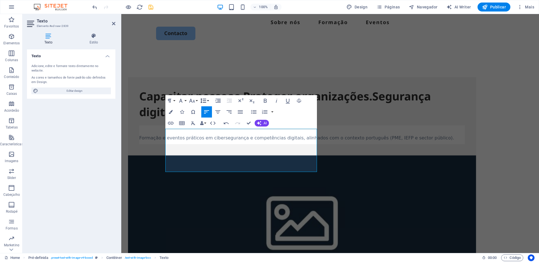
click at [206, 100] on icon "button" at bounding box center [203, 101] width 6 height 5
click at [206, 127] on link "1.15" at bounding box center [211, 128] width 25 height 8
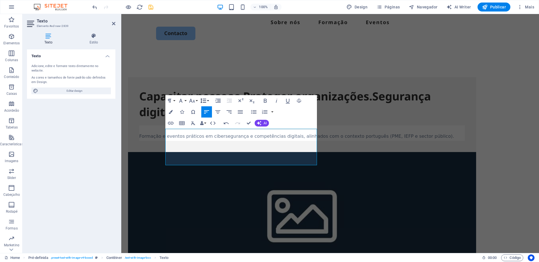
click at [206, 101] on icon "button" at bounding box center [203, 100] width 7 height 7
click at [207, 144] on link "Double" at bounding box center [211, 145] width 25 height 8
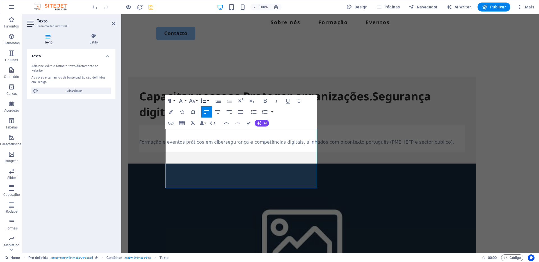
click at [207, 101] on button "Line Height" at bounding box center [204, 100] width 11 height 11
click at [209, 122] on link "Single" at bounding box center [211, 120] width 25 height 8
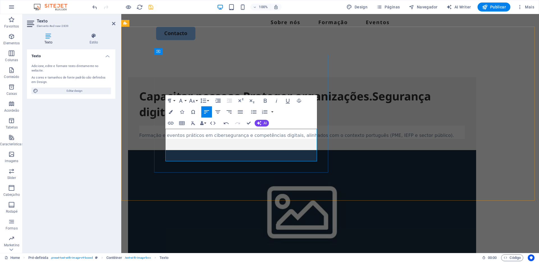
click at [267, 139] on h1 "Formação e eventos práticos em cibersegurança e competências digitais, alinhado…" at bounding box center [302, 131] width 326 height 13
click at [326, 149] on div "Capacitar pessoas.Proteger organizações.Segurança digital com impacto real. For…" at bounding box center [302, 113] width 348 height 73
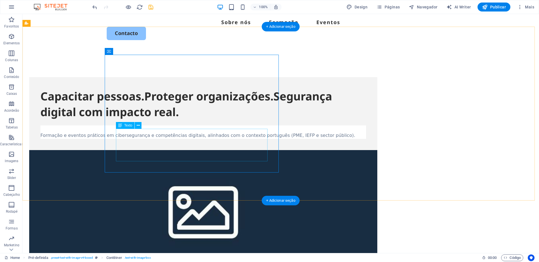
click at [132, 139] on div "Formação e eventos práticos em cibersegurança e competências digitais, alinhado…" at bounding box center [203, 131] width 326 height 13
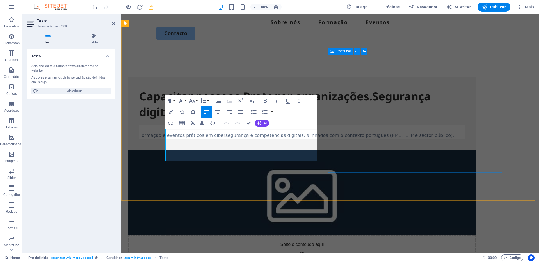
click at [357, 157] on div "Solte o conteúdo aqui ou Adicionar elementos Colar área de transferência" at bounding box center [302, 212] width 348 height 125
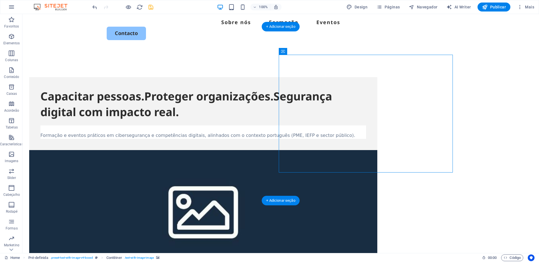
click at [351, 150] on figure at bounding box center [203, 209] width 348 height 118
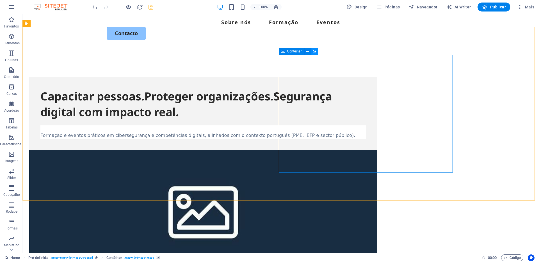
drag, startPoint x: 314, startPoint y: 52, endPoint x: 202, endPoint y: 123, distance: 132.5
click at [314, 52] on icon at bounding box center [315, 52] width 4 height 6
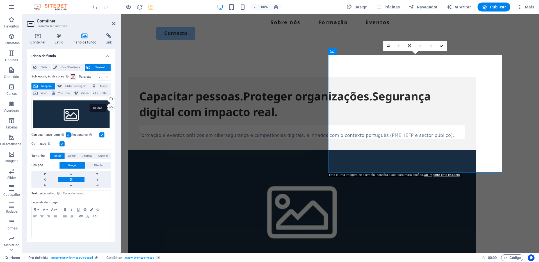
click at [110, 106] on div "Upload" at bounding box center [110, 108] width 8 height 8
click at [112, 100] on div "Selecione arquivos do gerenciador de arquivos, galeria de fotos ou faça upload …" at bounding box center [110, 99] width 8 height 8
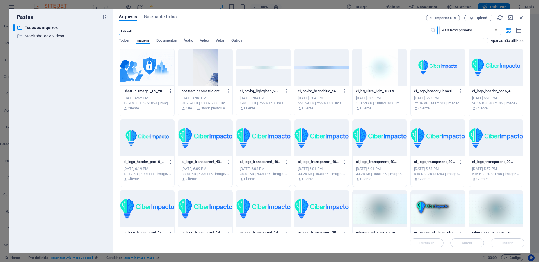
click at [167, 76] on div at bounding box center [147, 67] width 54 height 36
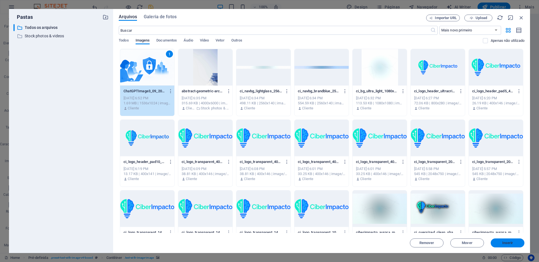
drag, startPoint x: 507, startPoint y: 241, endPoint x: 386, endPoint y: 227, distance: 122.0
click at [507, 241] on span "Inserir" at bounding box center [507, 242] width 11 height 3
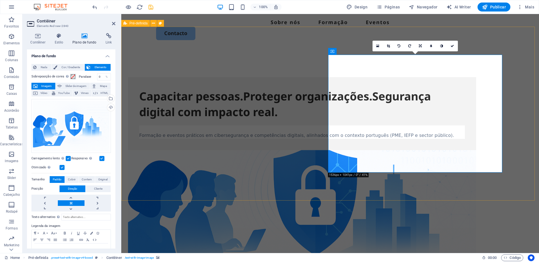
click at [480, 180] on div "Capacitar pessoas.Proteger organizações.Segurança digital com impacto real. For…" at bounding box center [330, 192] width 418 height 287
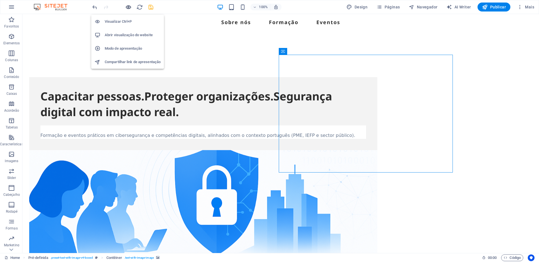
click at [129, 7] on icon "button" at bounding box center [128, 7] width 6 height 6
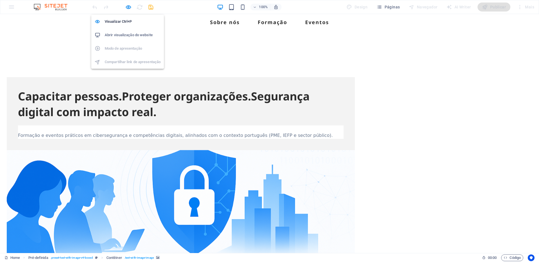
click at [137, 35] on h6 "Abrir visualização do website" at bounding box center [133, 35] width 56 height 7
click at [130, 7] on icon "button" at bounding box center [128, 7] width 6 height 6
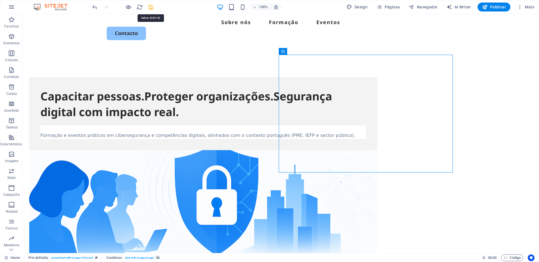
click at [149, 7] on icon "save" at bounding box center [151, 7] width 6 height 6
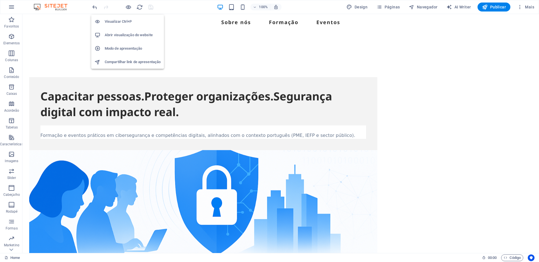
click at [123, 33] on h6 "Abrir visualização do website" at bounding box center [133, 35] width 56 height 7
click at [123, 18] on li "Visualizar Ctrl+P" at bounding box center [127, 21] width 73 height 13
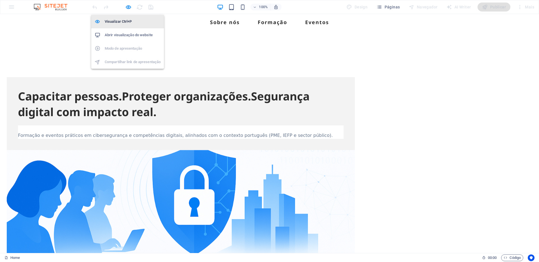
click at [123, 18] on li "Visualizar Ctrl+P" at bounding box center [127, 21] width 73 height 13
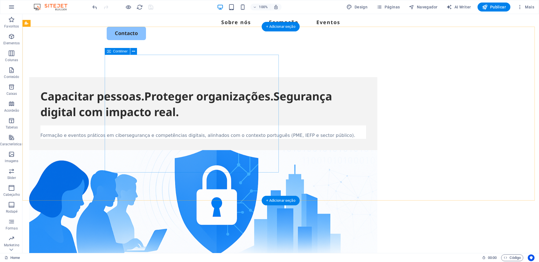
click at [189, 77] on div "Capacitar pessoas.Proteger organizações.Segurança digital com impacto real. For…" at bounding box center [203, 113] width 348 height 73
click at [205, 88] on div "Capacitar pessoas.Proteger organizações.Segurança digital com impacto real." at bounding box center [203, 103] width 326 height 31
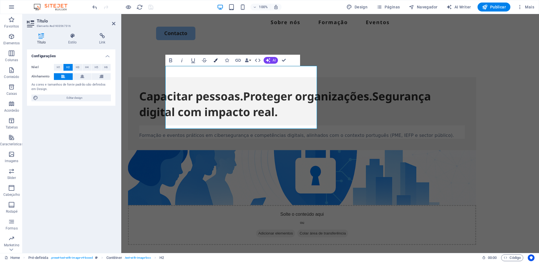
click at [212, 59] on button "Colors" at bounding box center [215, 60] width 11 height 11
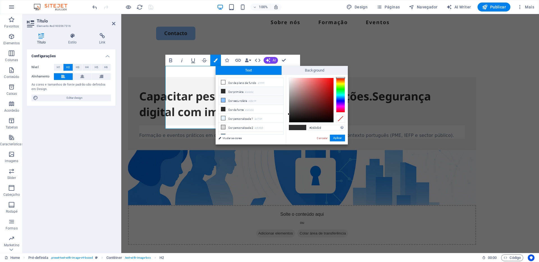
click at [239, 103] on li "Cor secundária #89c1ff" at bounding box center [251, 100] width 65 height 9
type input "#89c1ff"
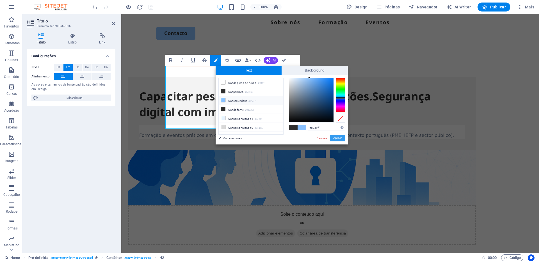
click at [342, 140] on button "Aplicar" at bounding box center [337, 138] width 15 height 7
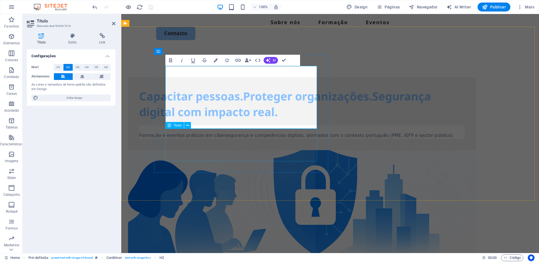
click at [294, 139] on div "Formação e eventos práticos em cibersegurança e competências digitais, alinhado…" at bounding box center [302, 131] width 326 height 13
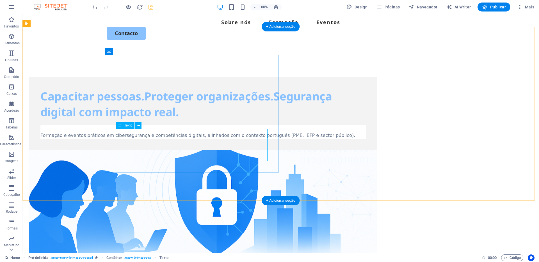
click at [239, 139] on div "Formação e eventos práticos em cibersegurança e competências digitais, alinhado…" at bounding box center [203, 131] width 326 height 13
click at [211, 119] on div "Capacitar pessoas.Proteger organizações.Segurança digital com impacto real." at bounding box center [203, 103] width 326 height 31
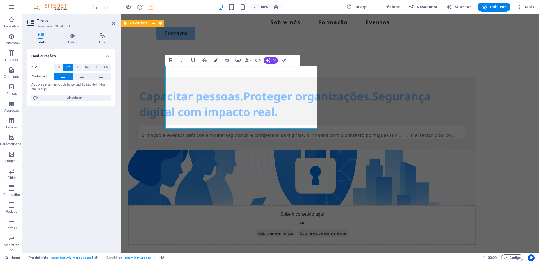
click at [217, 60] on button "Colors" at bounding box center [215, 60] width 11 height 11
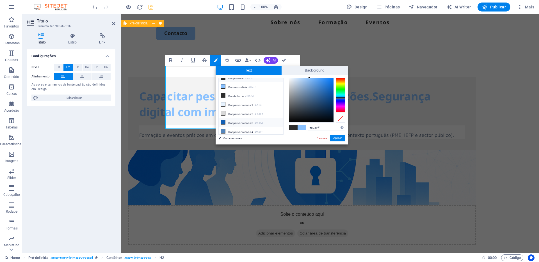
scroll to position [15, 0]
click at [244, 124] on li "Cor personalizada 3 #125fb4" at bounding box center [251, 120] width 65 height 9
type input "#125fb4"
click at [334, 137] on button "Aplicar" at bounding box center [337, 138] width 15 height 7
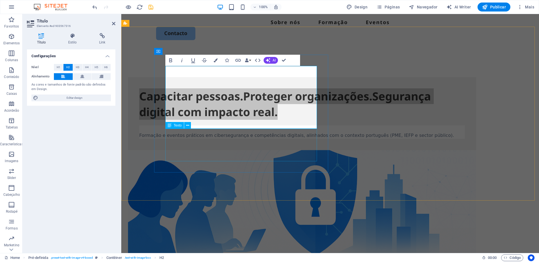
click at [259, 131] on div "Formação e eventos práticos em cibersegurança e competências digitais, alinhado…" at bounding box center [302, 131] width 326 height 13
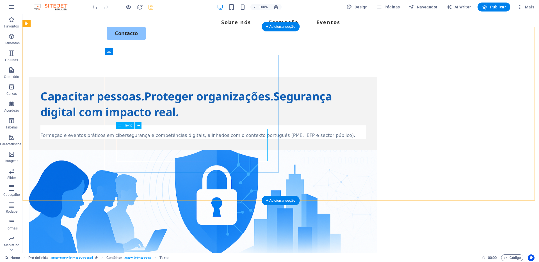
click at [246, 139] on div "Formação e eventos práticos em cibersegurança e competências digitais, alinhado…" at bounding box center [203, 131] width 326 height 13
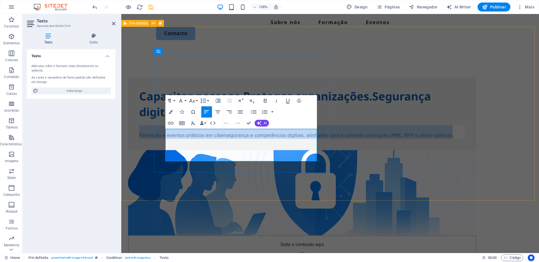
drag, startPoint x: 298, startPoint y: 158, endPoint x: 165, endPoint y: 144, distance: 133.7
click at [165, 138] on span "Formação e eventos práticos em cibersegurança e competências digitais, alinhado…" at bounding box center [296, 135] width 315 height 5
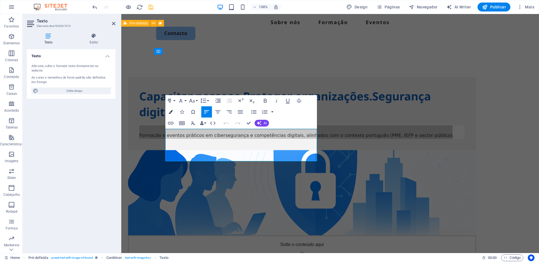
click at [173, 112] on button "Colors" at bounding box center [170, 111] width 11 height 11
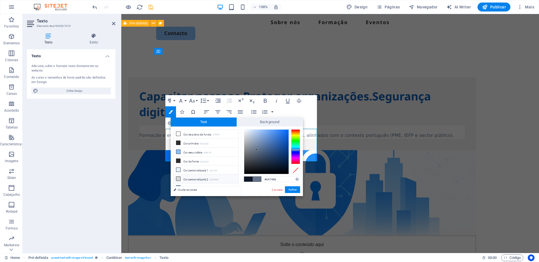
click at [195, 180] on li "Cor personalizada 2 #d9d9d9" at bounding box center [206, 179] width 65 height 9
type input "#d9d9d9"
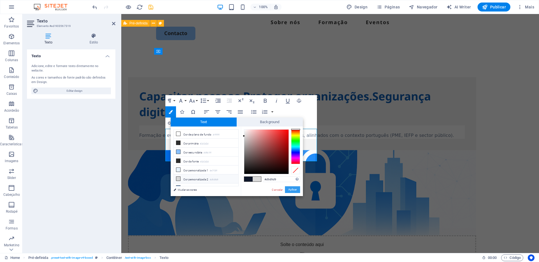
click at [290, 189] on button "Aplicar" at bounding box center [292, 189] width 15 height 7
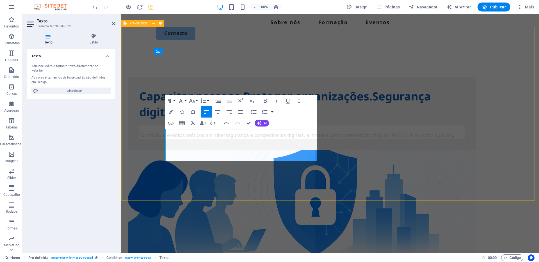
click at [273, 173] on div "Capacitar pessoas.Proteger organizações.Segurança digital com impacto real. For…" at bounding box center [330, 192] width 418 height 287
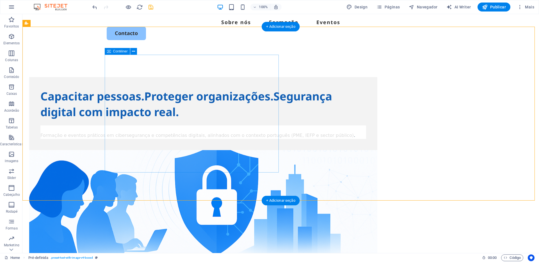
click at [222, 150] on div "Capacitar pessoas.Proteger organizações.Segurança digital com impacto real. For…" at bounding box center [203, 113] width 348 height 73
click at [253, 103] on div "Capacitar pessoas.Proteger organizações.Segurança digital com impacto real." at bounding box center [203, 103] width 326 height 31
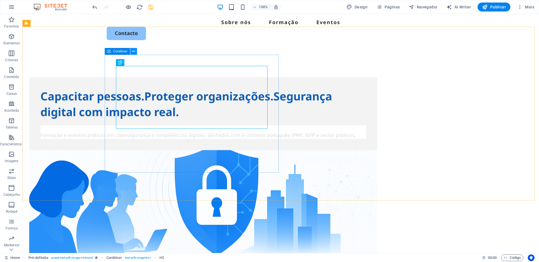
click at [132, 50] on icon at bounding box center [133, 52] width 3 height 6
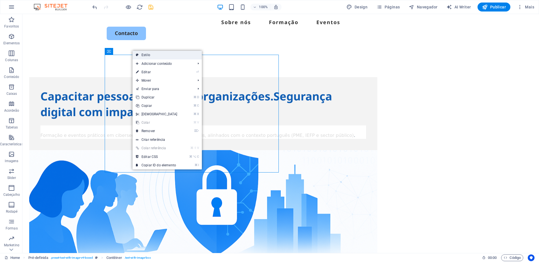
click at [149, 56] on link "Estilo" at bounding box center [166, 55] width 69 height 8
select select "rem"
select select "px"
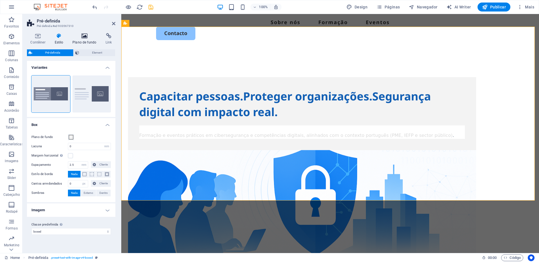
click at [88, 43] on h4 "Plano de fundo" at bounding box center [85, 39] width 33 height 12
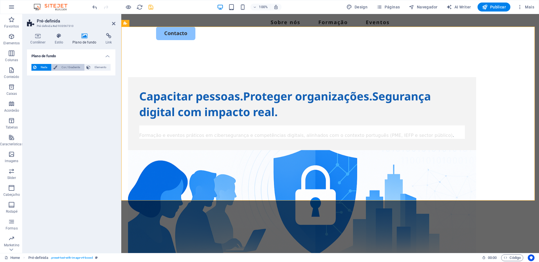
click at [64, 68] on span "Cor / Gradiente" at bounding box center [71, 67] width 24 height 7
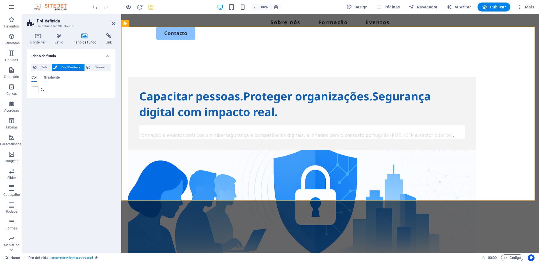
click at [40, 90] on div "Cor" at bounding box center [71, 89] width 79 height 7
click at [36, 90] on span at bounding box center [35, 90] width 6 height 6
type input "#ffffff"
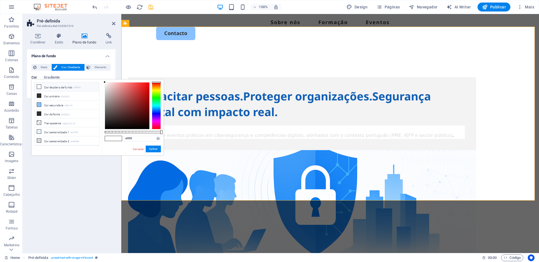
click at [52, 88] on li "Cor de plano de fundo #ffffff" at bounding box center [67, 87] width 65 height 9
drag, startPoint x: 152, startPoint y: 150, endPoint x: 31, endPoint y: 136, distance: 122.0
click at [152, 150] on button "Aplicar" at bounding box center [153, 149] width 15 height 7
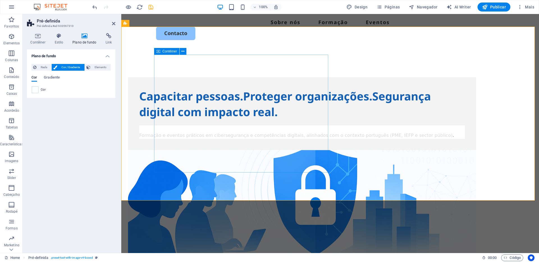
click at [235, 77] on div "Capacitar pessoas.Proteger organizações.Segurança digital com impacto real. For…" at bounding box center [302, 113] width 348 height 73
click at [104, 67] on span "Elemento" at bounding box center [100, 67] width 17 height 7
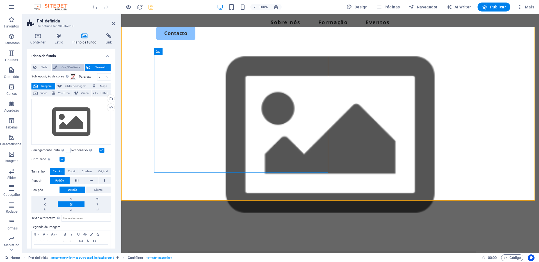
click at [63, 67] on span "Cor / Gradiente" at bounding box center [71, 67] width 24 height 7
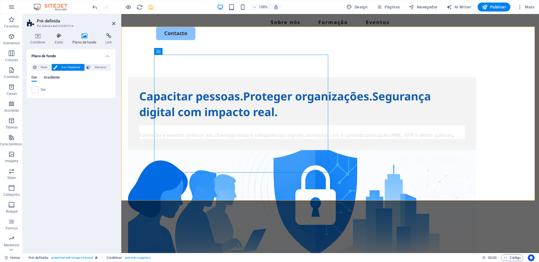
click at [49, 77] on span "Gradiente" at bounding box center [52, 78] width 16 height 8
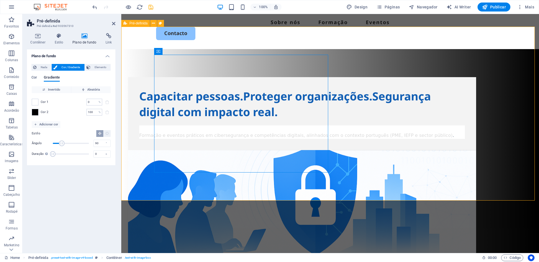
click at [129, 54] on div "Capacitar pessoas.Proteger organizações.Segurança digital com impacto real. For…" at bounding box center [330, 192] width 418 height 287
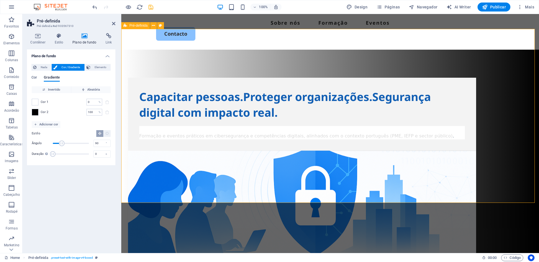
scroll to position [0, 0]
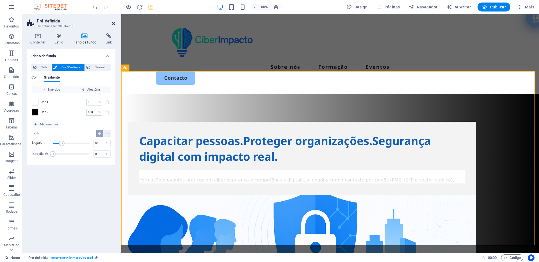
drag, startPoint x: 112, startPoint y: 24, endPoint x: 91, endPoint y: 10, distance: 25.1
click at [112, 24] on icon at bounding box center [113, 23] width 3 height 4
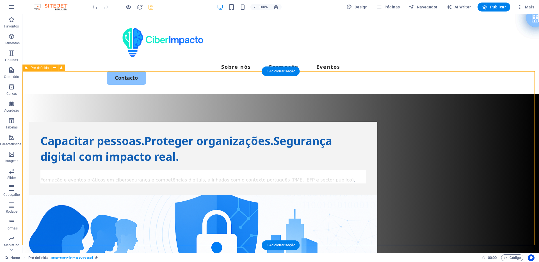
click at [137, 94] on div "Capacitar pessoas.Proteger organizações.Segurança digital com impacto real. For…" at bounding box center [280, 237] width 516 height 287
click at [63, 68] on icon at bounding box center [61, 68] width 3 height 6
select select "rem"
select select "px"
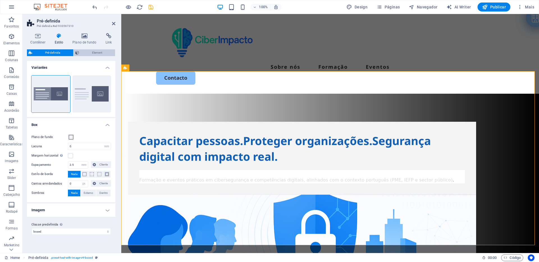
click at [88, 52] on span "Element" at bounding box center [97, 52] width 33 height 7
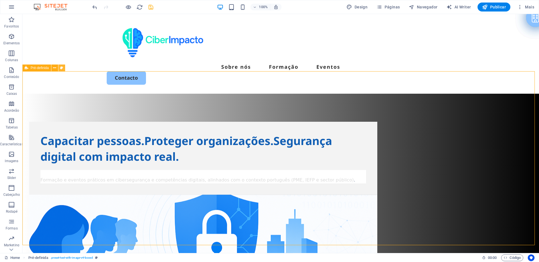
click at [63, 70] on icon at bounding box center [61, 68] width 3 height 6
select select "rem"
select select "px"
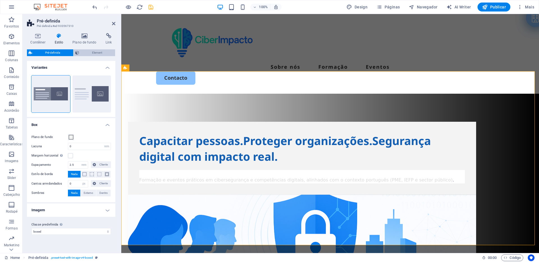
click at [87, 51] on span "Element" at bounding box center [97, 52] width 33 height 7
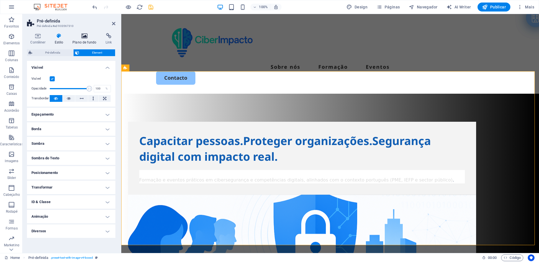
click at [85, 40] on h4 "Plano de fundo" at bounding box center [85, 39] width 33 height 12
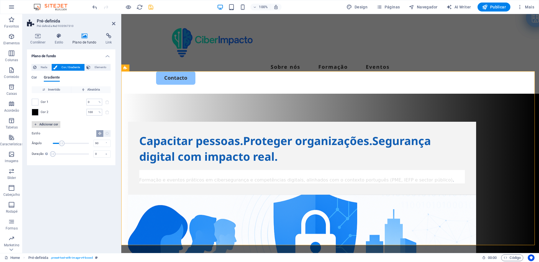
click at [51, 124] on span "Adicionar cor" at bounding box center [46, 124] width 24 height 7
click at [112, 23] on icon at bounding box center [113, 23] width 3 height 4
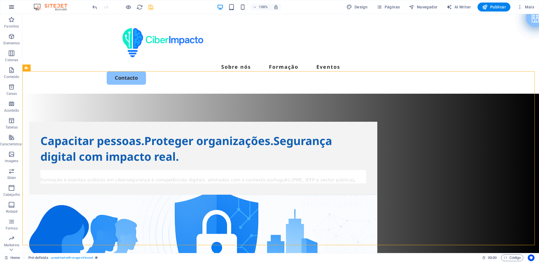
click at [12, 7] on icon "button" at bounding box center [11, 7] width 7 height 7
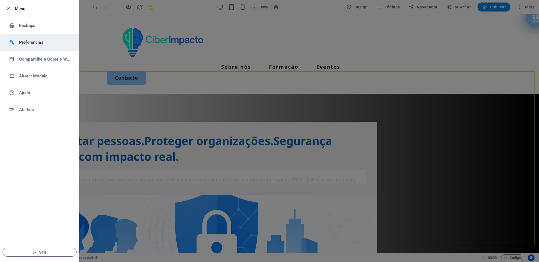
click at [31, 42] on h6 "Preferências" at bounding box center [45, 42] width 52 height 7
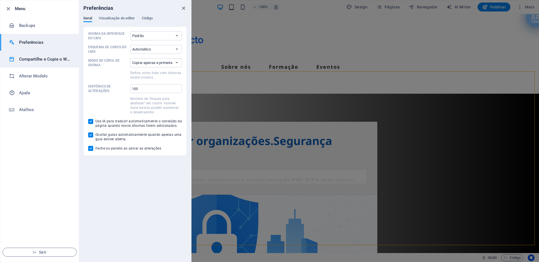
click at [34, 58] on h6 "Compartilhe e Copie o Website" at bounding box center [45, 59] width 52 height 7
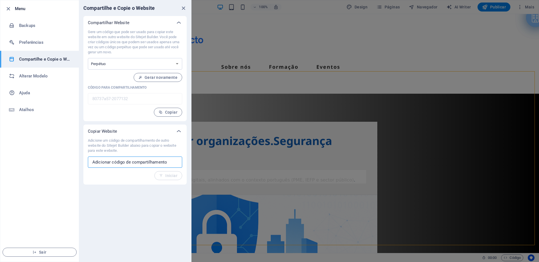
drag, startPoint x: 166, startPoint y: 163, endPoint x: 65, endPoint y: 163, distance: 101.0
click at [44, 163] on div "Menu Backups Preferências Compartilhe e Copie o Website Alterar Modelo Ajuda At…" at bounding box center [95, 131] width 191 height 262
click at [100, 163] on input "text" at bounding box center [135, 162] width 94 height 11
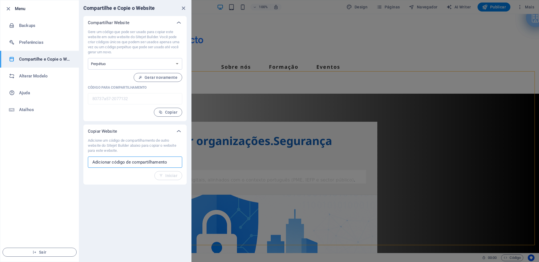
click at [100, 163] on input "text" at bounding box center [135, 162] width 94 height 11
paste input "ciberimpacto-demo.html"
type input "ciberimpacto-demo.html"
click at [171, 178] on button "Iniciar" at bounding box center [168, 175] width 28 height 9
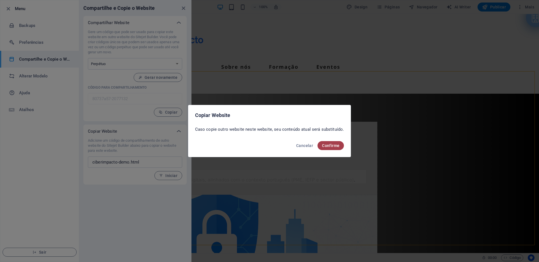
click at [328, 143] on span "Confirme" at bounding box center [330, 145] width 17 height 4
click at [332, 144] on span "Confirme" at bounding box center [330, 145] width 17 height 4
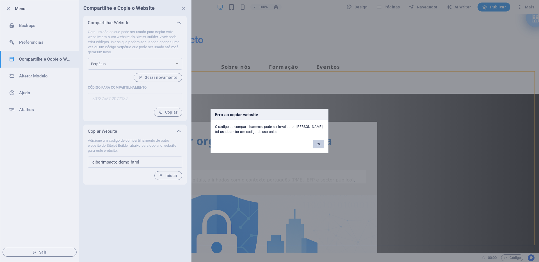
click at [319, 144] on button "Ok" at bounding box center [318, 144] width 11 height 8
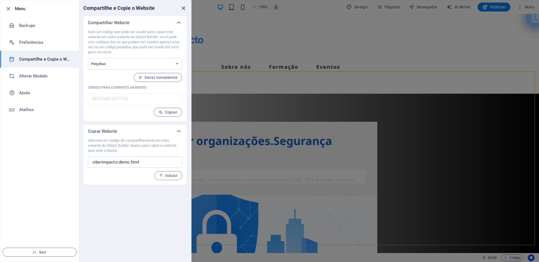
click at [181, 9] on icon "close" at bounding box center [183, 8] width 6 height 6
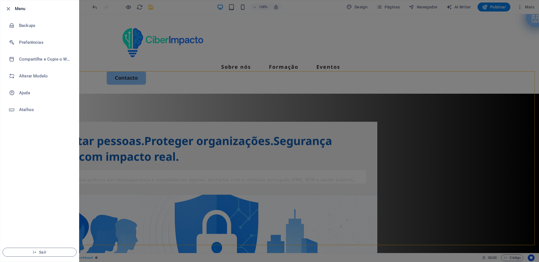
click at [18, 9] on h6 "Menu" at bounding box center [44, 8] width 59 height 7
click at [11, 9] on icon "button" at bounding box center [8, 9] width 6 height 6
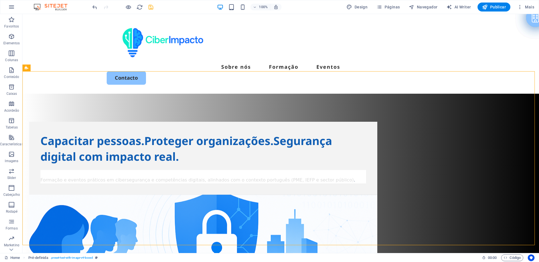
click at [148, 8] on icon "save" at bounding box center [151, 7] width 6 height 6
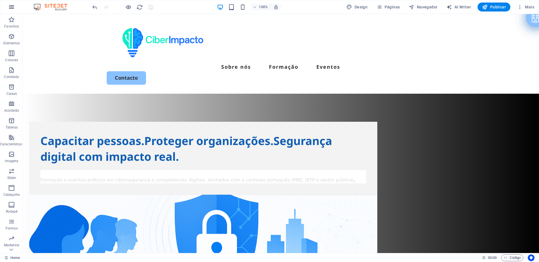
click at [15, 8] on button "button" at bounding box center [11, 6] width 13 height 13
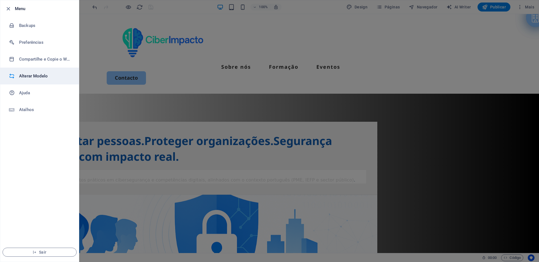
click at [28, 74] on h6 "Alterar Modelo" at bounding box center [45, 76] width 52 height 7
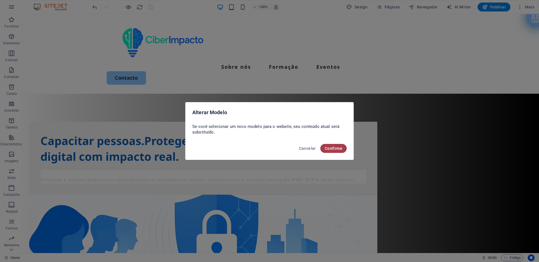
click at [336, 150] on span "Confirme" at bounding box center [333, 148] width 17 height 4
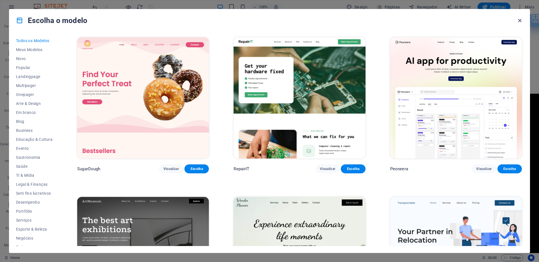
click at [521, 22] on icon "button" at bounding box center [519, 20] width 6 height 6
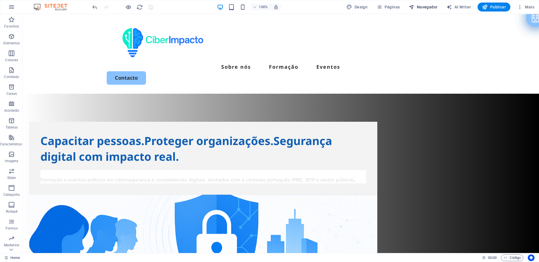
click at [417, 9] on span "Navegador" at bounding box center [423, 7] width 29 height 6
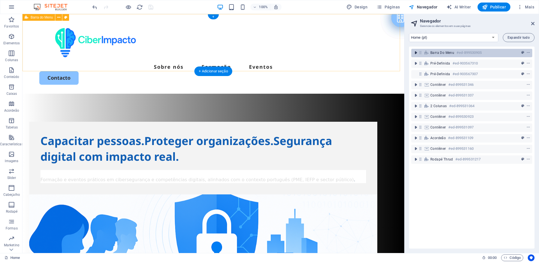
click at [415, 54] on icon "toggle-expand" at bounding box center [416, 53] width 6 height 6
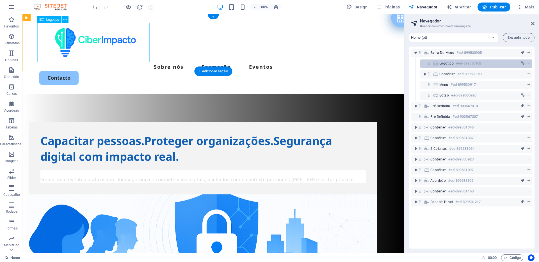
click at [446, 64] on span "Logotipo" at bounding box center [446, 63] width 14 height 4
click at [526, 64] on icon "context-menu" at bounding box center [528, 63] width 4 height 4
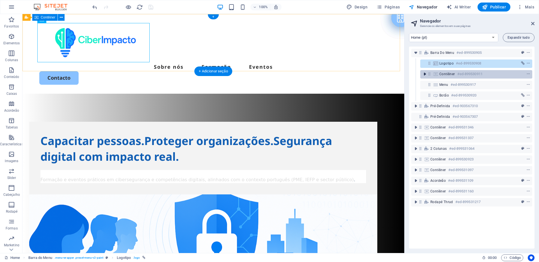
click at [424, 75] on icon "toggle-expand" at bounding box center [425, 74] width 6 height 6
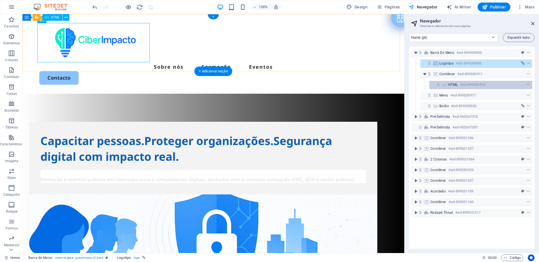
click at [465, 85] on h6 "#ed-899530914" at bounding box center [472, 84] width 25 height 7
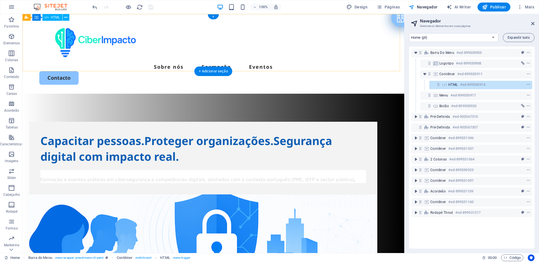
click at [459, 85] on div "HTML #ed-899530914" at bounding box center [476, 84] width 56 height 7
click at [454, 85] on span "HTML" at bounding box center [453, 85] width 10 height 4
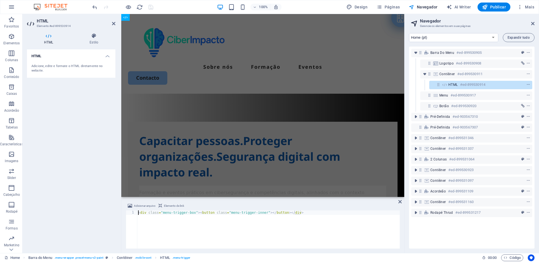
click at [63, 66] on div "Adicione, edite e formate o HTML diretamente no website." at bounding box center [70, 68] width 79 height 9
click at [91, 41] on h4 "Estilo" at bounding box center [93, 39] width 43 height 12
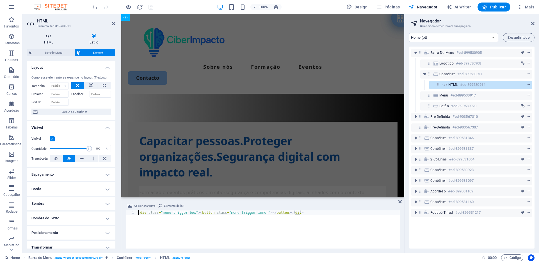
click at [47, 39] on h4 "HTML" at bounding box center [49, 39] width 45 height 12
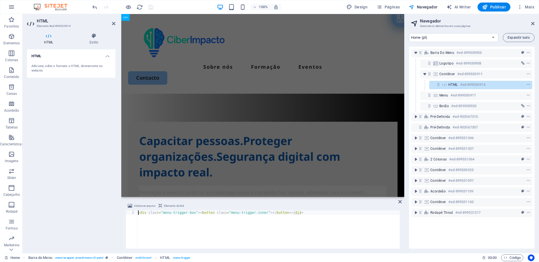
click at [42, 67] on div "Adicione, edite e formate o HTML diretamente no website." at bounding box center [70, 68] width 79 height 9
click at [58, 68] on div "Adicione, edite e formate o HTML diretamente no website." at bounding box center [70, 68] width 79 height 9
click at [114, 25] on icon at bounding box center [113, 23] width 3 height 4
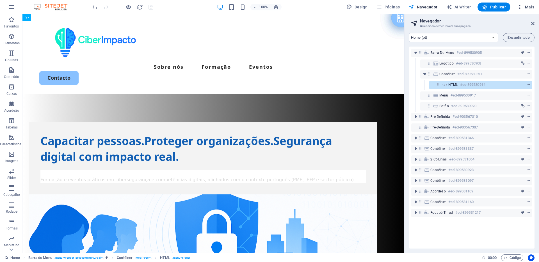
click at [532, 9] on span "Mais" at bounding box center [525, 7] width 17 height 6
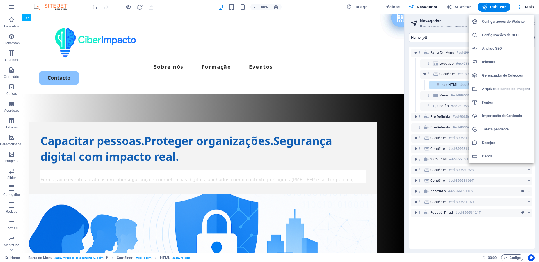
click at [514, 120] on li "Importação de Conteúdo" at bounding box center [500, 115] width 65 height 13
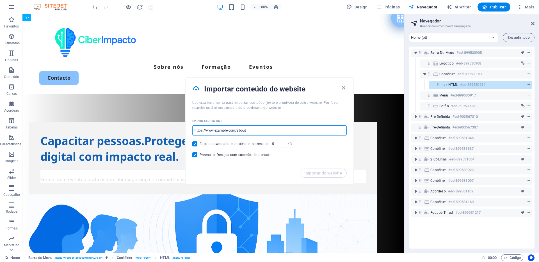
drag, startPoint x: 258, startPoint y: 131, endPoint x: 233, endPoint y: 125, distance: 25.9
click at [199, 129] on input "url" at bounding box center [269, 130] width 154 height 10
drag, startPoint x: 251, startPoint y: 126, endPoint x: 193, endPoint y: 129, distance: 57.9
click at [190, 129] on div "Importar da URL ​ Faça o download de arquivos maiores que KB ​ Preencher Desejo…" at bounding box center [270, 139] width 168 height 58
click at [218, 129] on input "url" at bounding box center [269, 130] width 154 height 10
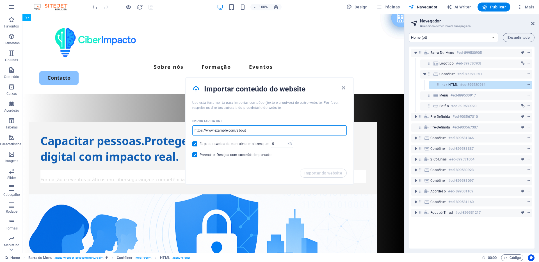
click at [218, 129] on input "url" at bounding box center [269, 130] width 154 height 10
click at [240, 130] on input "url" at bounding box center [269, 130] width 154 height 10
click at [244, 130] on input "url" at bounding box center [269, 130] width 154 height 10
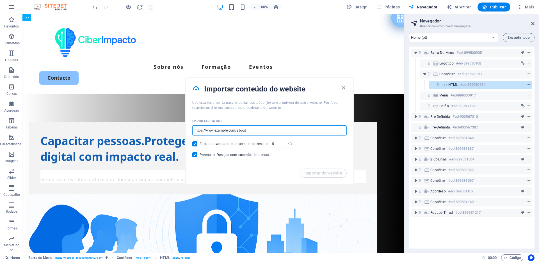
paste input "[URL]"
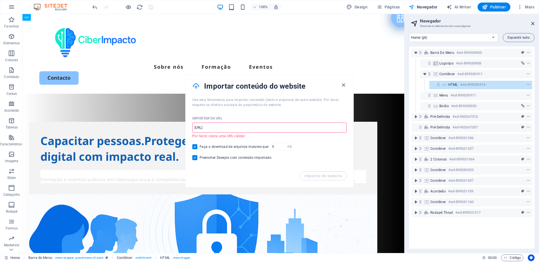
click at [287, 127] on input "[URL]" at bounding box center [269, 128] width 154 height 10
drag, startPoint x: 288, startPoint y: 141, endPoint x: 209, endPoint y: 138, distance: 79.5
click at [260, 127] on input "[URL]" at bounding box center [269, 128] width 154 height 10
drag, startPoint x: 290, startPoint y: 125, endPoint x: 283, endPoint y: 129, distance: 8.3
click at [283, 129] on input "[URL]" at bounding box center [269, 128] width 154 height 10
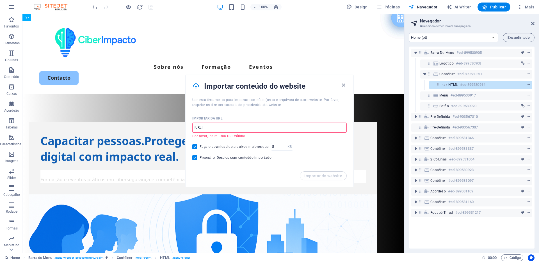
paste input "file:///Users/utilizador/Downloads"
type input "file:///Users/utilizador/Downloads/ciberimpacto-demo.html"
click at [329, 176] on div "Importar do website" at bounding box center [270, 179] width 168 height 16
click at [318, 159] on div "Preencher Desejos com conteúdo importado" at bounding box center [269, 157] width 154 height 5
click at [285, 130] on input "file:///Users/utilizador/Downloads/ciberimpacto-demo.html" at bounding box center [269, 128] width 154 height 10
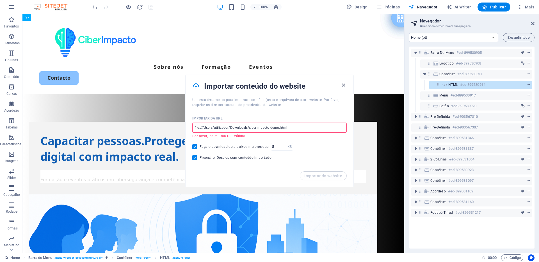
click at [343, 84] on icon "button" at bounding box center [343, 85] width 6 height 6
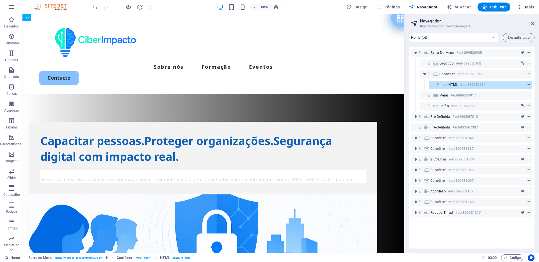
click at [528, 8] on span "Mais" at bounding box center [525, 7] width 17 height 6
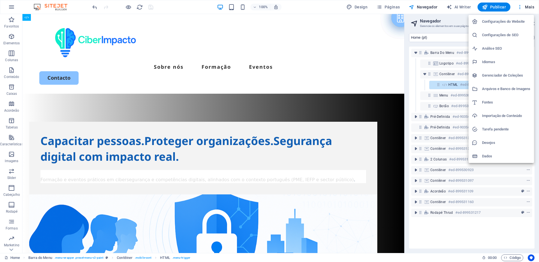
click at [492, 118] on h6 "Importação de Conteúdo" at bounding box center [506, 116] width 49 height 7
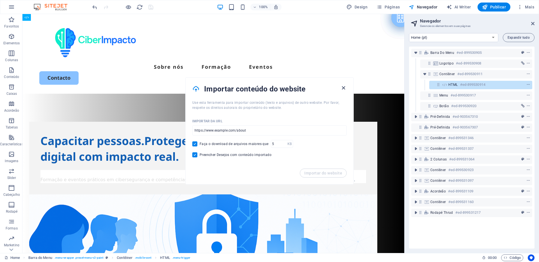
click at [343, 87] on icon "button" at bounding box center [343, 88] width 6 height 6
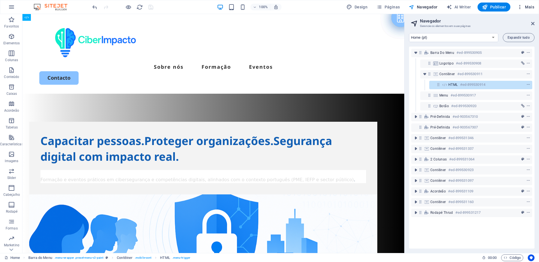
click at [530, 6] on span "Mais" at bounding box center [525, 7] width 17 height 6
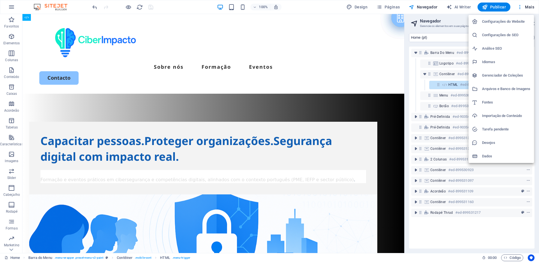
click at [12, 7] on div at bounding box center [269, 131] width 539 height 262
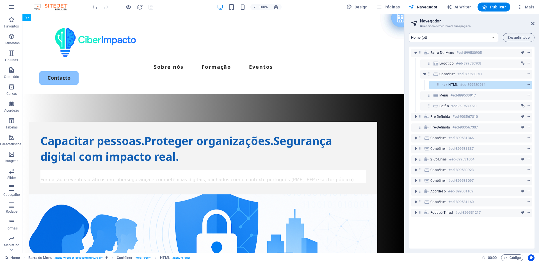
click at [45, 8] on img at bounding box center [53, 7] width 42 height 7
click at [9, 8] on icon "button" at bounding box center [11, 7] width 7 height 7
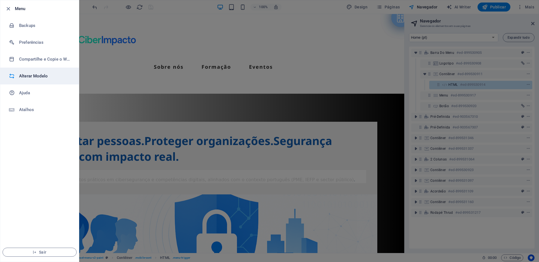
click at [33, 78] on h6 "Alterar Modelo" at bounding box center [45, 76] width 52 height 7
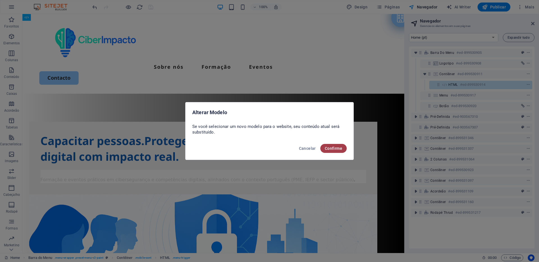
click at [340, 147] on span "Confirme" at bounding box center [333, 148] width 17 height 4
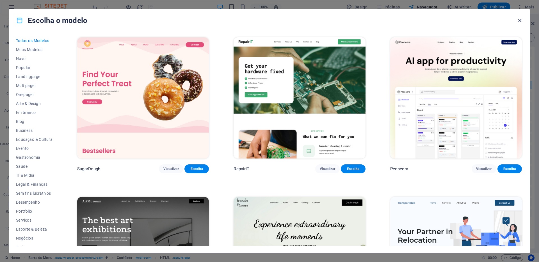
click at [521, 21] on icon "button" at bounding box center [519, 20] width 6 height 6
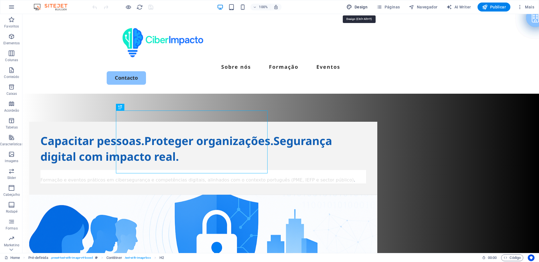
drag, startPoint x: 359, startPoint y: 4, endPoint x: 374, endPoint y: 35, distance: 34.7
click at [359, 4] on span "Design" at bounding box center [356, 7] width 21 height 6
select select "px"
select select "500"
select select "px"
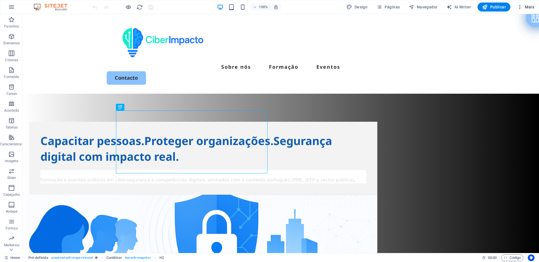
click at [525, 10] on button "Mais" at bounding box center [526, 7] width 22 height 9
click at [524, 8] on span "Mais" at bounding box center [525, 7] width 17 height 6
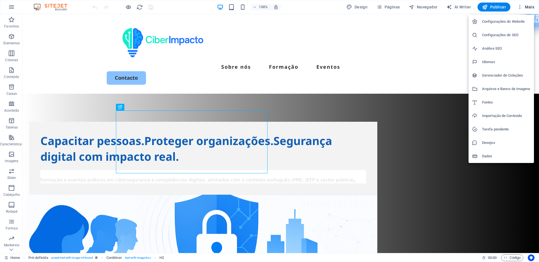
click at [486, 24] on h6 "Configurações do Website" at bounding box center [506, 21] width 49 height 7
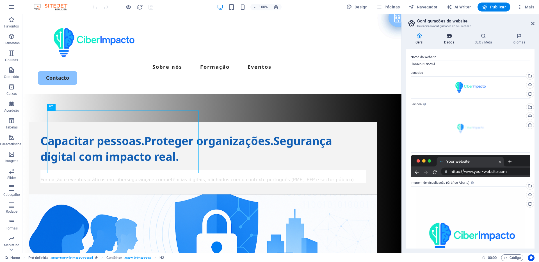
click at [453, 38] on icon at bounding box center [449, 36] width 28 height 6
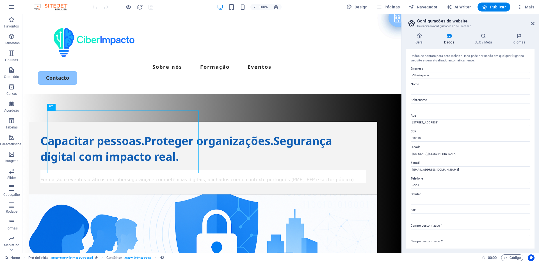
click at [535, 24] on aside "Configurações do website Gerenciar as configurações do seu website Geral Dados …" at bounding box center [470, 133] width 138 height 239
click at [532, 22] on icon at bounding box center [532, 23] width 3 height 4
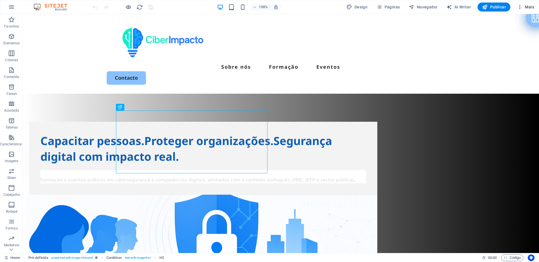
click at [530, 6] on span "Mais" at bounding box center [525, 7] width 17 height 6
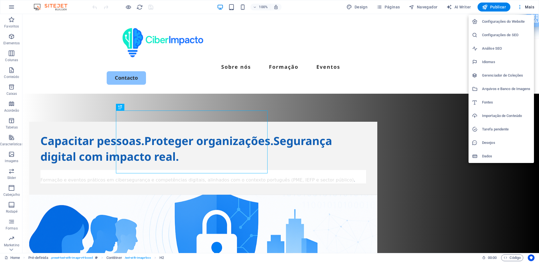
click at [493, 160] on li "Dados" at bounding box center [500, 156] width 65 height 13
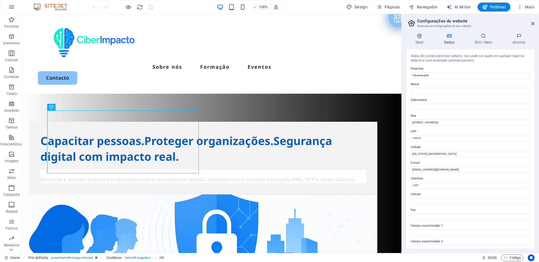
click at [438, 117] on label "Rua" at bounding box center [470, 116] width 119 height 7
click at [438, 119] on input "[STREET_ADDRESS]" at bounding box center [470, 122] width 119 height 7
click at [436, 124] on input "[STREET_ADDRESS]" at bounding box center [470, 122] width 119 height 7
type input "1"
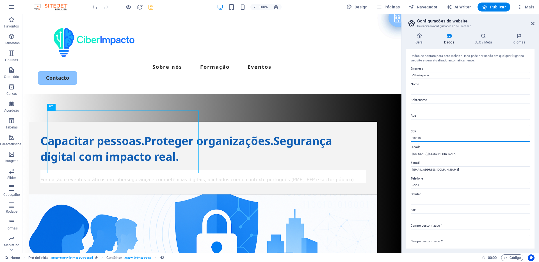
click at [441, 138] on input "10019" at bounding box center [470, 138] width 119 height 7
click at [449, 153] on input "[US_STATE], [GEOGRAPHIC_DATA]" at bounding box center [470, 154] width 119 height 7
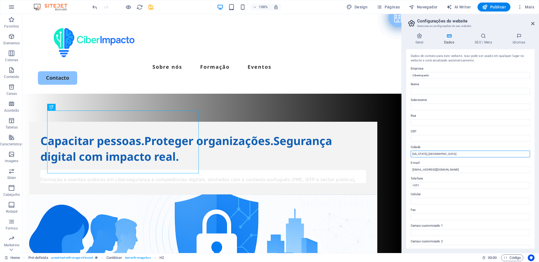
click at [449, 153] on input "[US_STATE], [GEOGRAPHIC_DATA]" at bounding box center [470, 154] width 119 height 7
click at [453, 169] on input "[EMAIL_ADDRESS][DOMAIN_NAME]" at bounding box center [470, 169] width 119 height 7
click at [451, 185] on input "+351" at bounding box center [470, 185] width 119 height 7
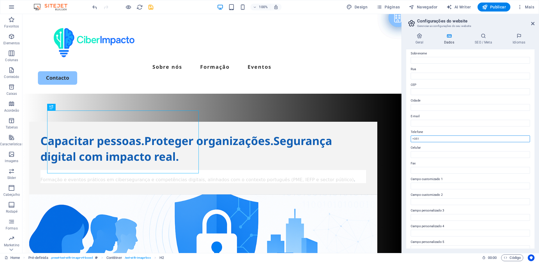
scroll to position [70, 0]
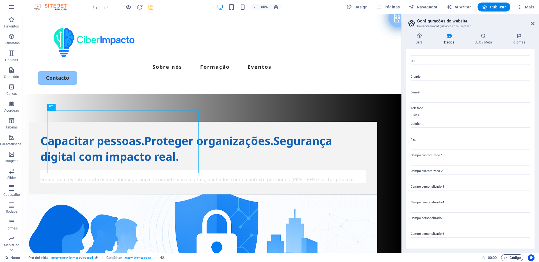
click at [510, 257] on span "Código" at bounding box center [511, 258] width 17 height 7
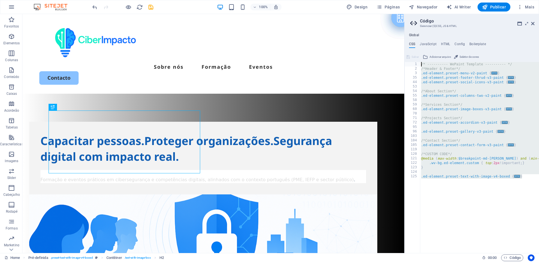
drag, startPoint x: 527, startPoint y: 176, endPoint x: 411, endPoint y: 63, distance: 161.7
click at [411, 63] on div "/* ---------- WePaint Template ---------- */ 1 2 3 35 44 53 54 55 58 59 60 70 7…" at bounding box center [471, 157] width 134 height 191
type textarea "/* ---------- WePaint Template ---------- */ /*Header & Footer*/"
paste textarea
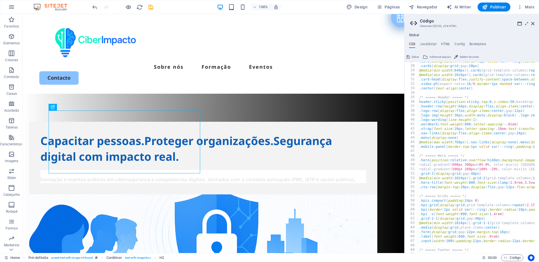
scroll to position [0, 0]
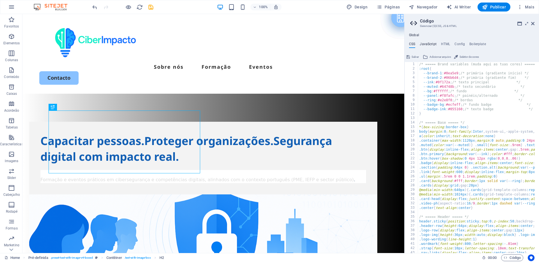
click at [436, 45] on h4 "JavaScript" at bounding box center [428, 45] width 17 height 6
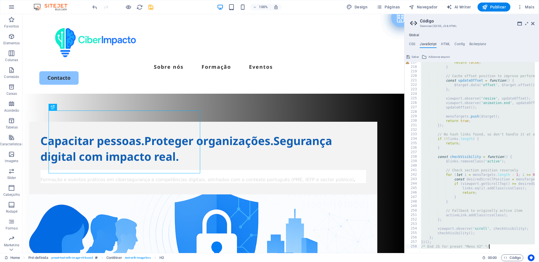
scroll to position [972, 0]
drag, startPoint x: 419, startPoint y: 65, endPoint x: 527, endPoint y: 255, distance: 219.2
click at [527, 253] on div "Home (pt) Favoritos Elementos Colunas Conteúdo Caixas Acordeão Tabelas Caracter…" at bounding box center [269, 133] width 539 height 239
paste textarea
type textarea "}"
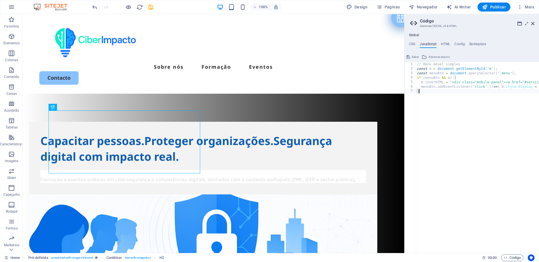
click at [448, 43] on h4 "HTML" at bounding box center [445, 45] width 9 height 6
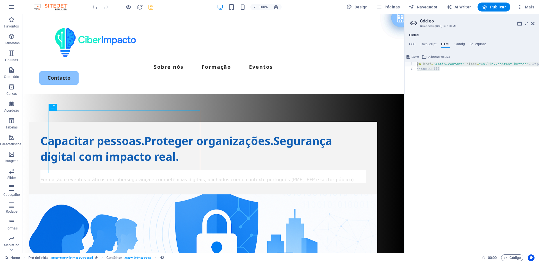
drag, startPoint x: 429, startPoint y: 68, endPoint x: 410, endPoint y: 63, distance: 19.5
click at [410, 63] on div "<a href="#main-content" class="wv-link-content button">Skip to main content</a>…" at bounding box center [471, 157] width 134 height 191
type textarea "<a href="#main-content" class="wv-link-content button">Skip to main content</a>…"
paste textarea
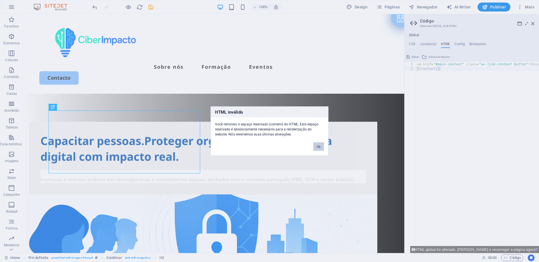
click at [320, 145] on button "Ok" at bounding box center [318, 147] width 11 height 8
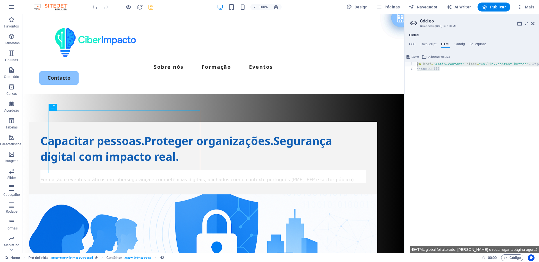
drag, startPoint x: 448, startPoint y: 73, endPoint x: 412, endPoint y: 65, distance: 36.2
click at [412, 65] on div "{{content}} 1 2 < a href = "#main-content" class = "wv-link-content button" > S…" at bounding box center [471, 157] width 134 height 191
type textarea "<a href="#main-content" class="wv-link-content button">Skip to main content</a>…"
paste textarea
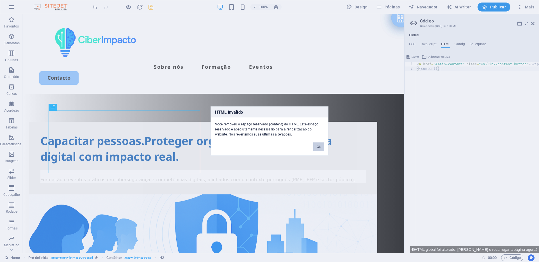
click at [315, 146] on button "Ok" at bounding box center [318, 147] width 11 height 8
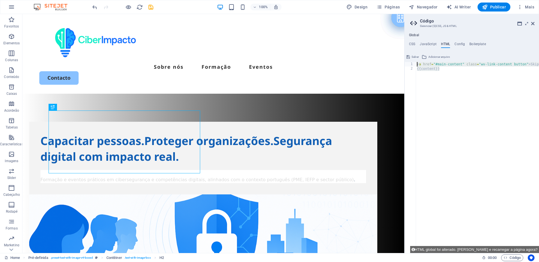
drag, startPoint x: 448, startPoint y: 69, endPoint x: 408, endPoint y: 62, distance: 40.4
click at [408, 62] on div "{{content}} 1 2 < a href = "#main-content" class = "wv-link-content button" > S…" at bounding box center [471, 157] width 134 height 191
paste textarea
type textarea "<a href="#main-content" class="wv-link-content button">Skip to main content</a>"
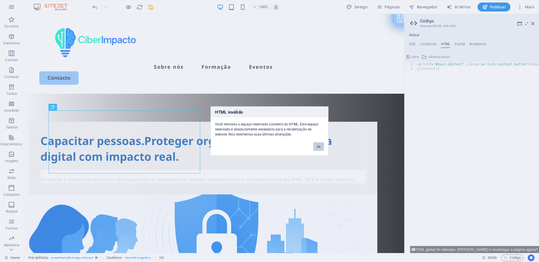
click at [317, 148] on button "Ok" at bounding box center [318, 147] width 11 height 8
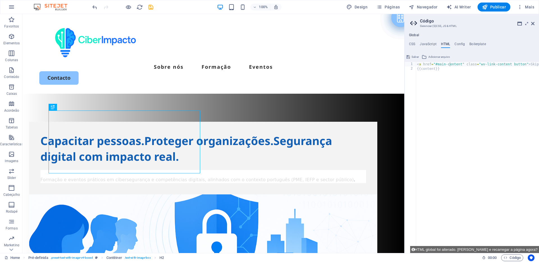
type textarea "{{content}}"
click at [449, 70] on div "< a href = "#main-content" class = "wv-link-content button" > Skip to main cont…" at bounding box center [498, 160] width 165 height 196
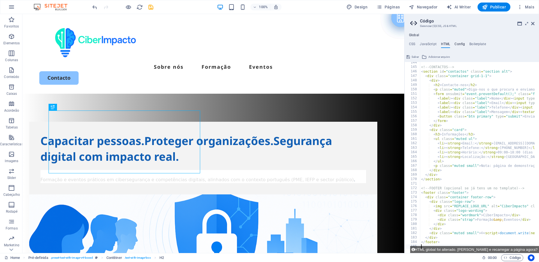
click at [458, 43] on h4 "Config" at bounding box center [459, 45] width 10 height 6
type textarea "$color-background: #ffffff;"
